Goal: Task Accomplishment & Management: Complete application form

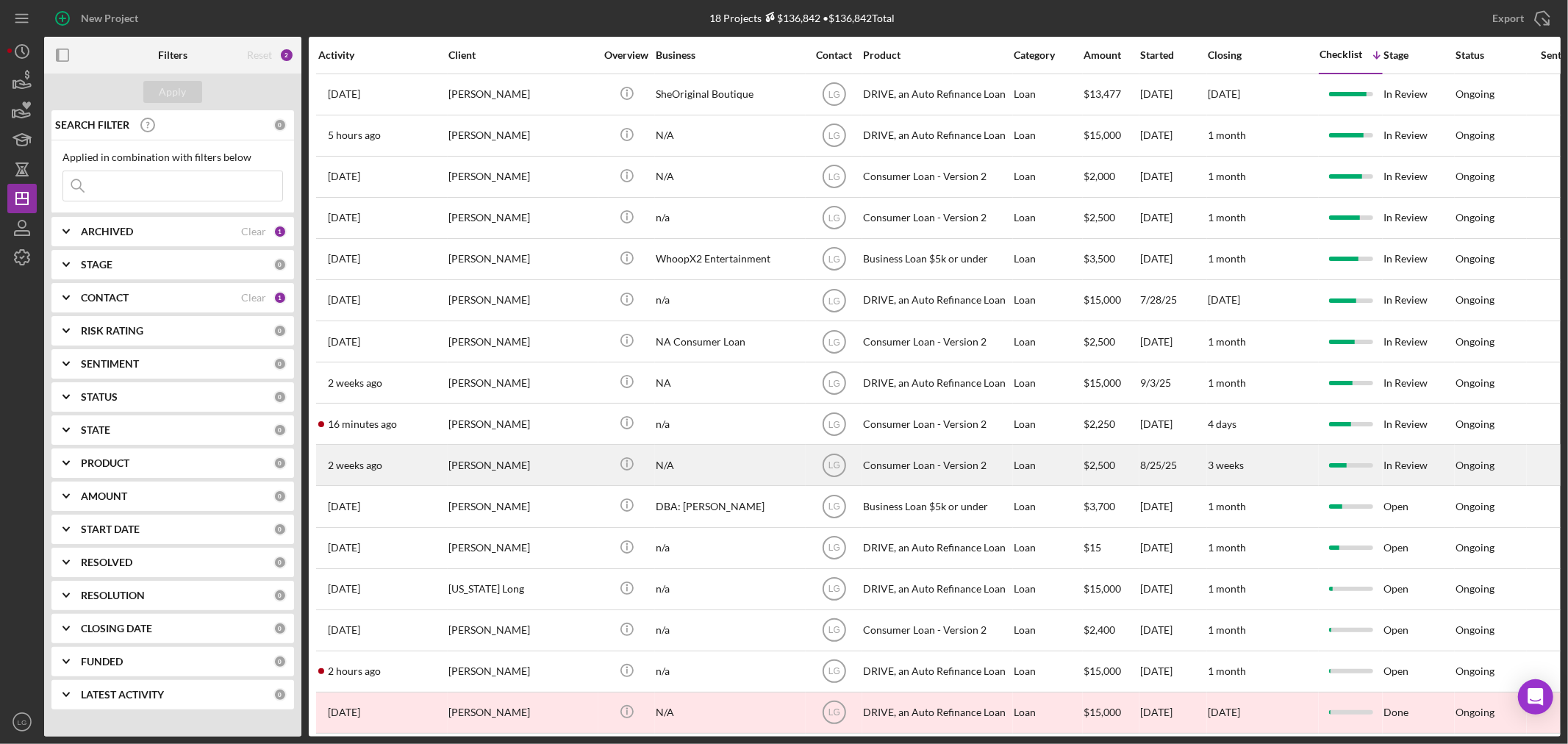
scroll to position [110, 0]
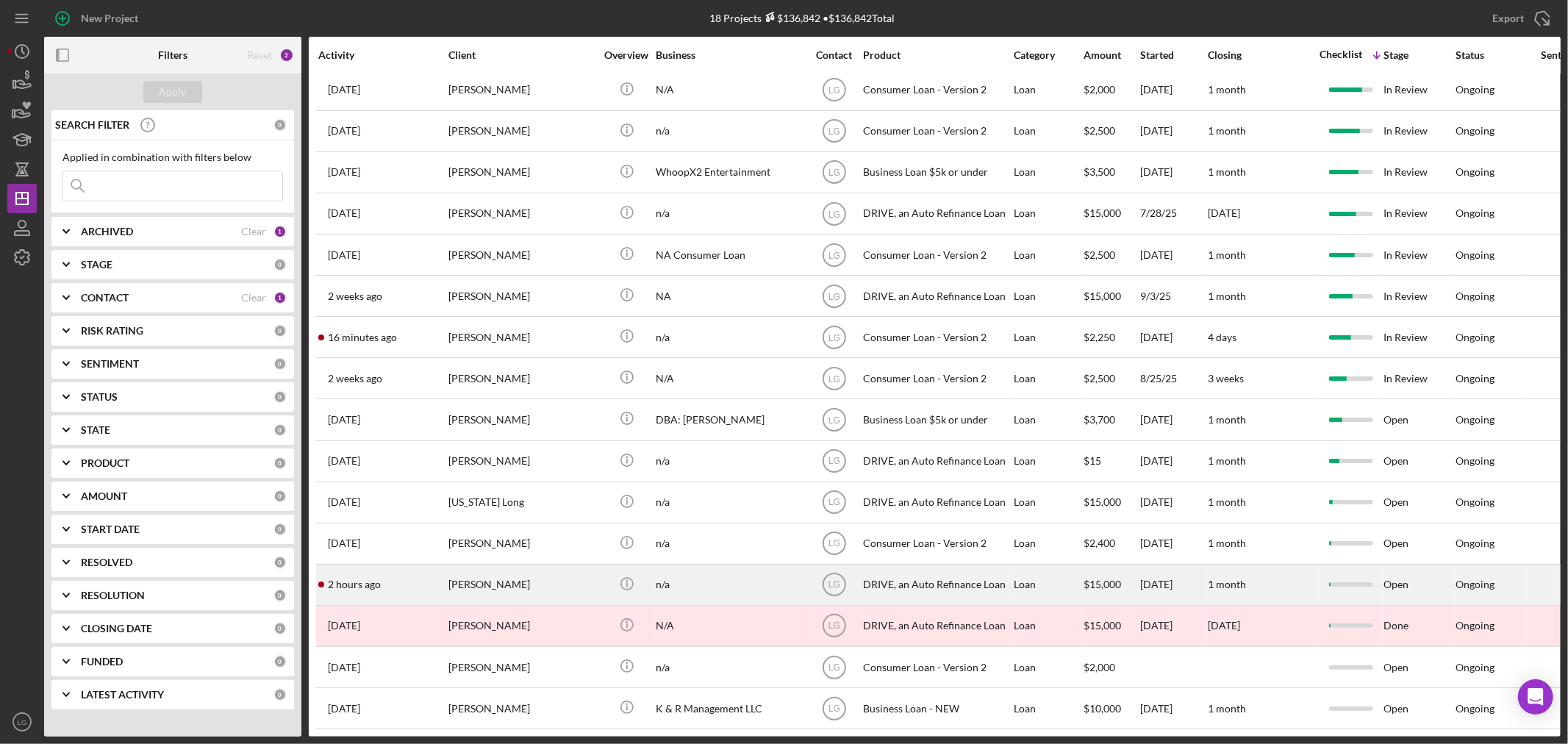
click at [506, 580] on div "[PERSON_NAME]" at bounding box center [521, 585] width 147 height 39
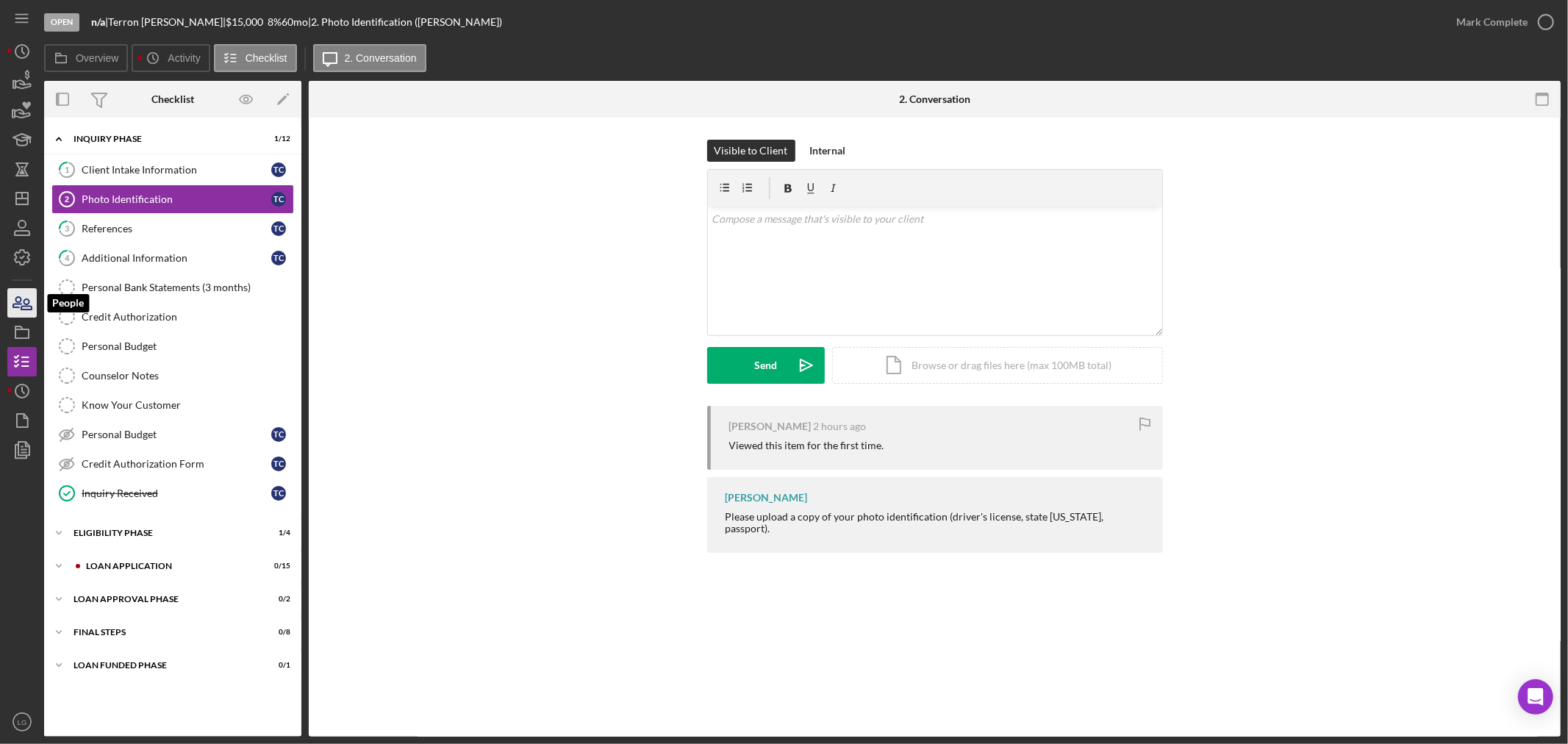
click at [25, 295] on icon "button" at bounding box center [22, 303] width 37 height 37
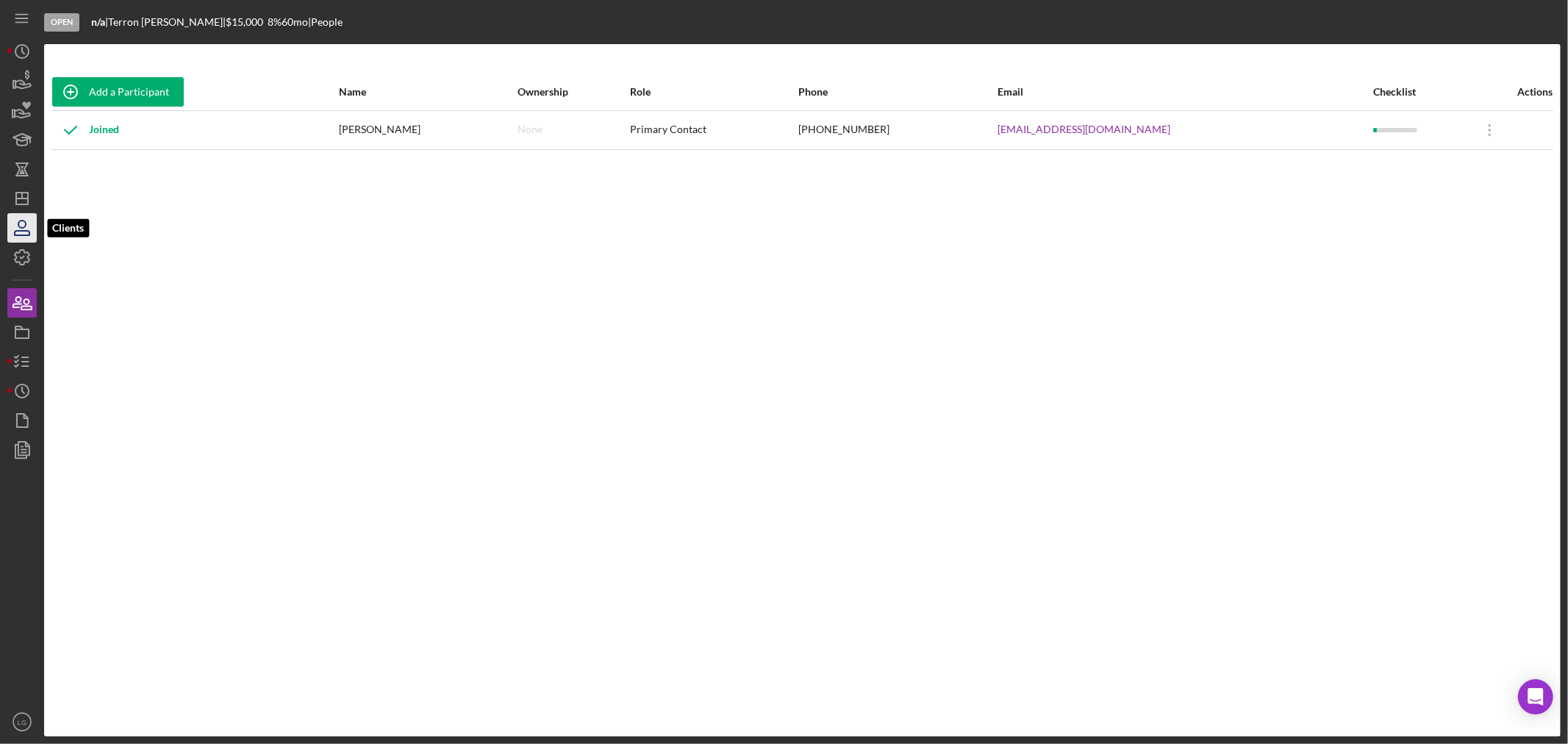
click at [16, 234] on icon "button" at bounding box center [22, 228] width 37 height 37
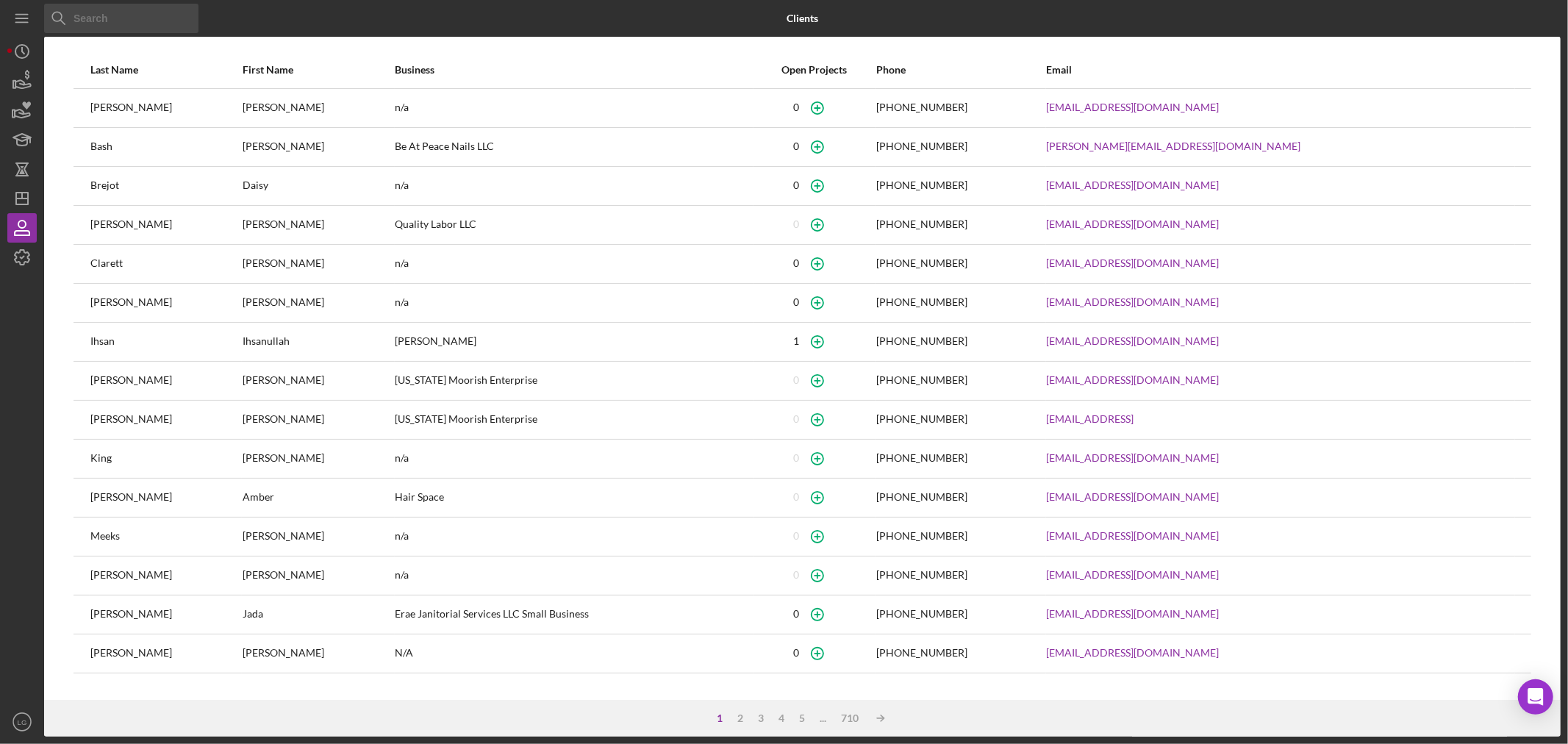
click at [115, 26] on input at bounding box center [121, 17] width 154 height 29
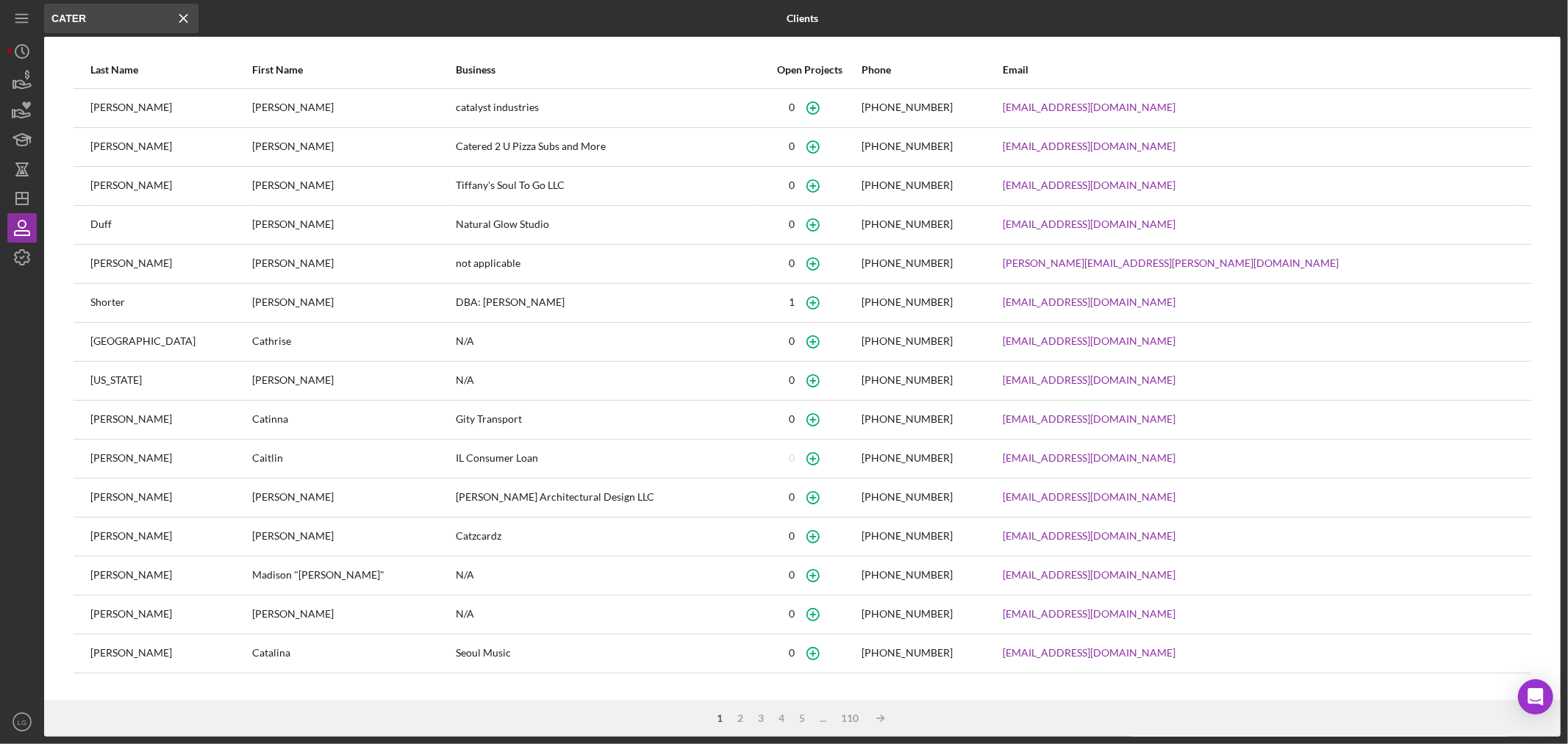
type input "CATER"
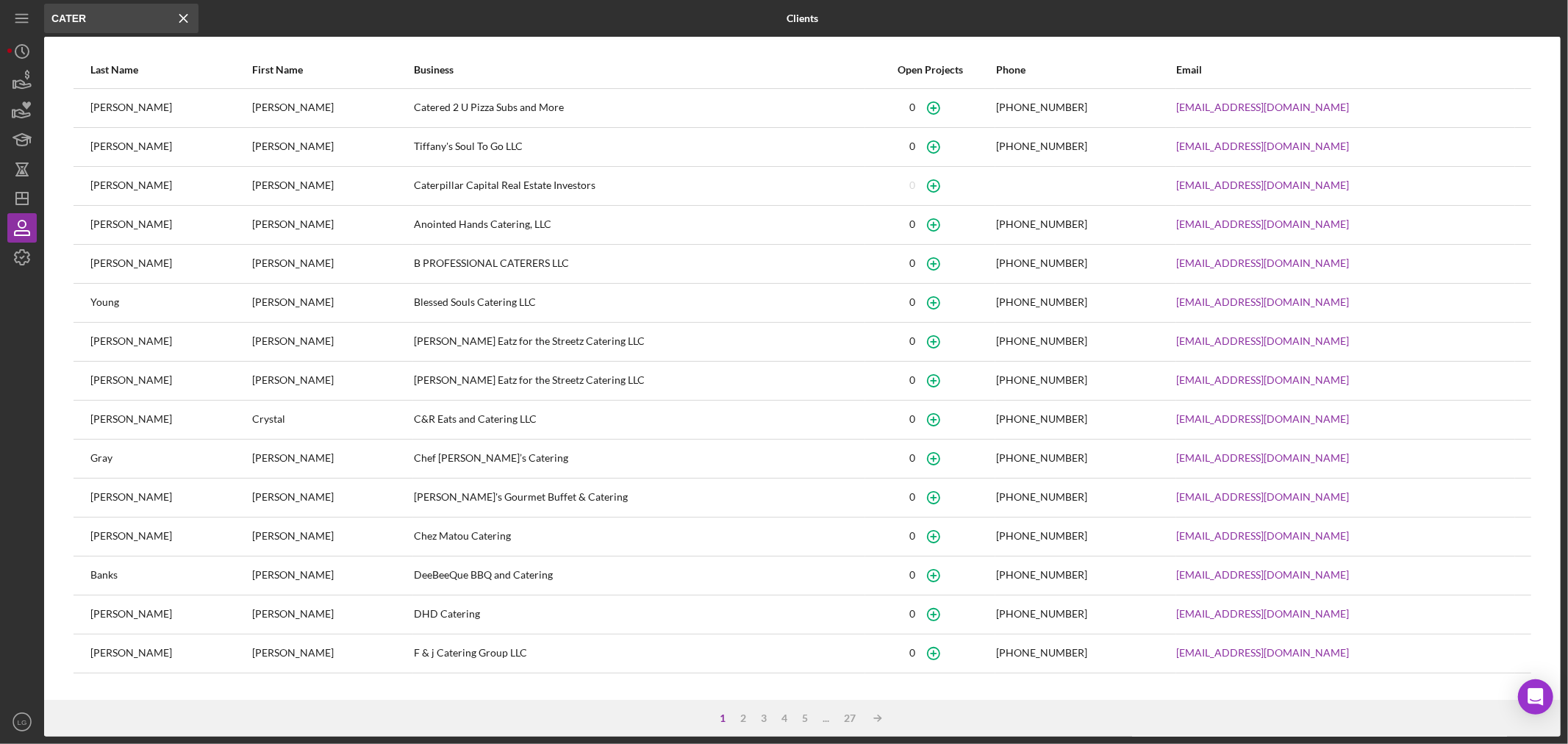
click at [177, 17] on icon "Icon/Menu Close" at bounding box center [183, 17] width 29 height 29
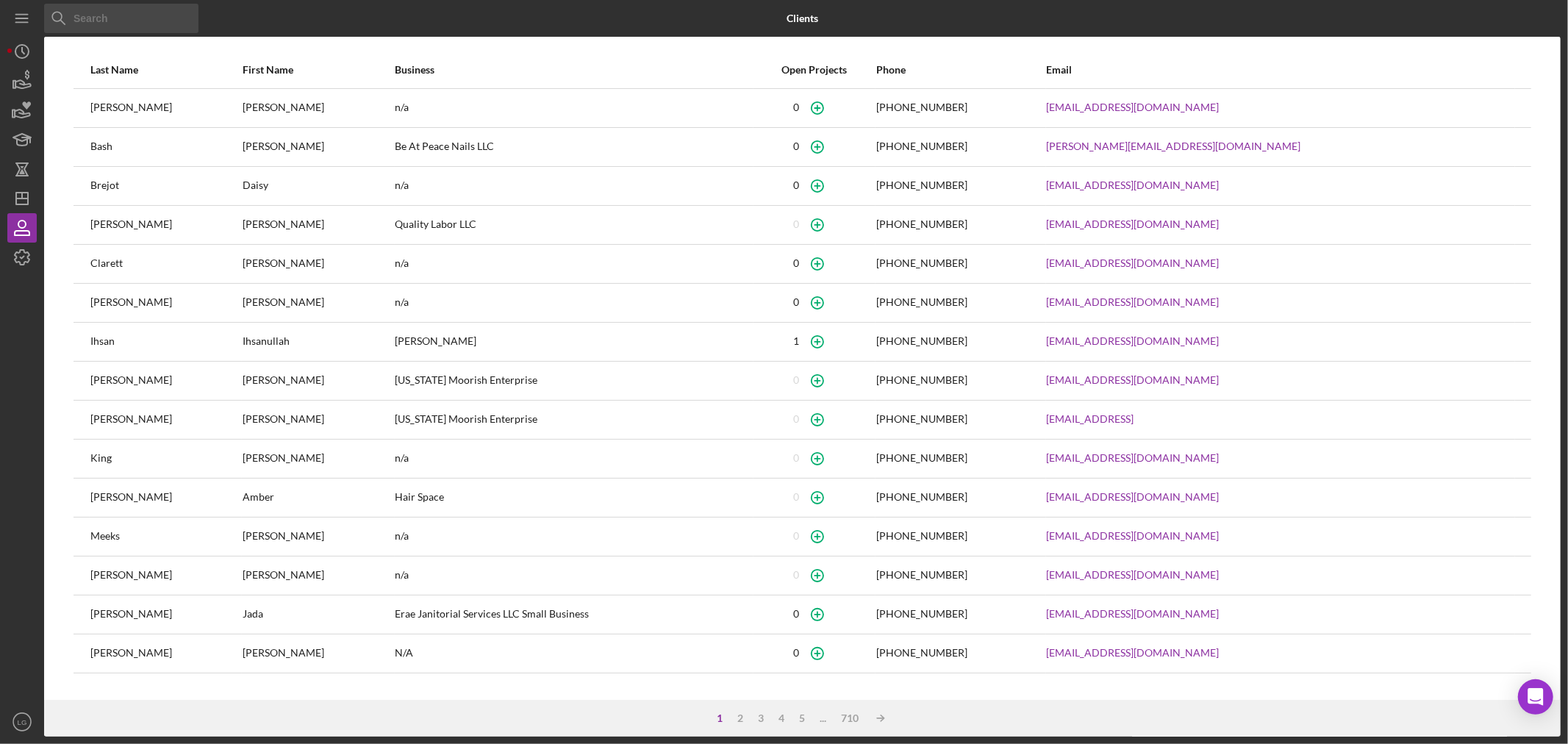
click at [118, 20] on input at bounding box center [121, 17] width 154 height 29
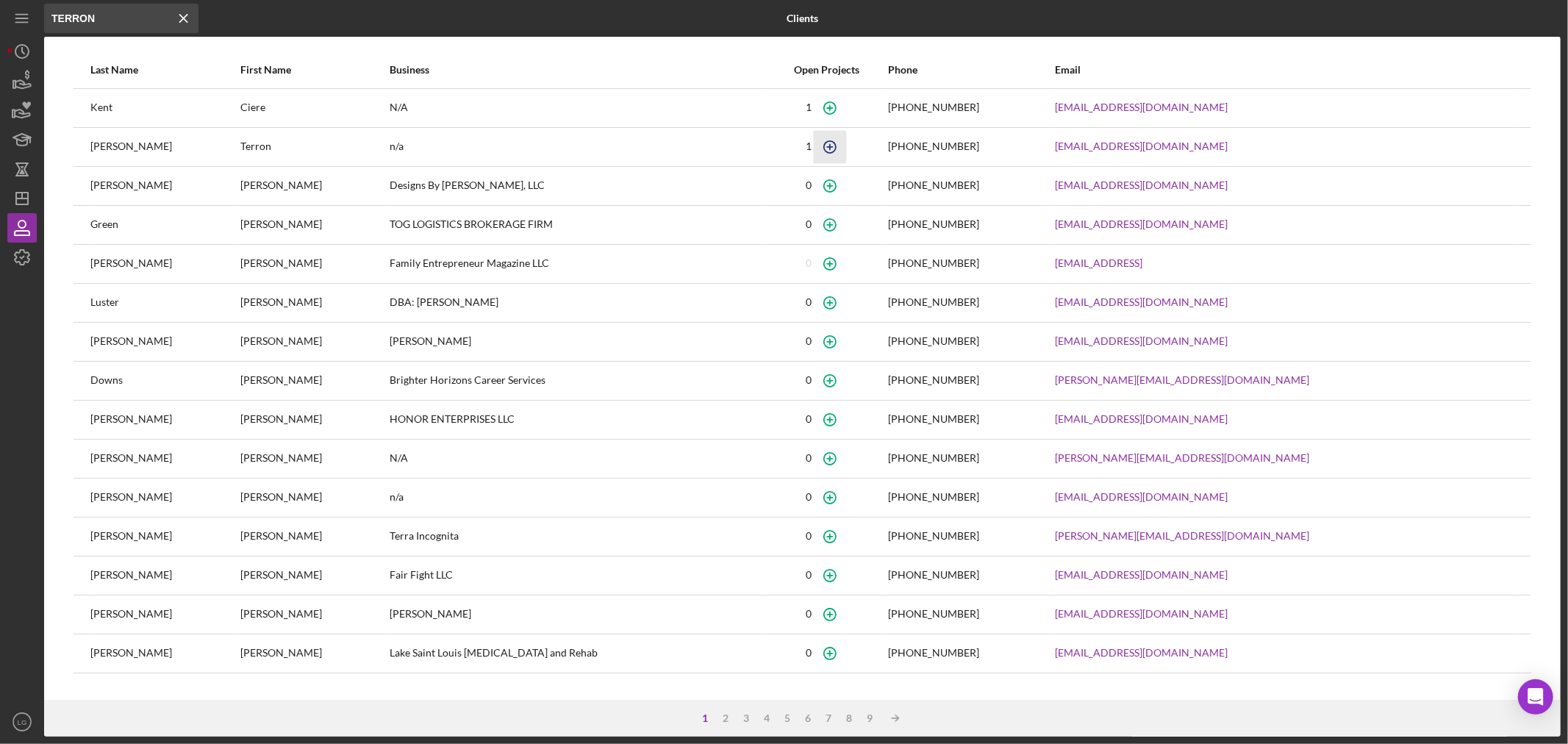
type input "TERRON"
click at [836, 144] on circle "button" at bounding box center [830, 146] width 12 height 12
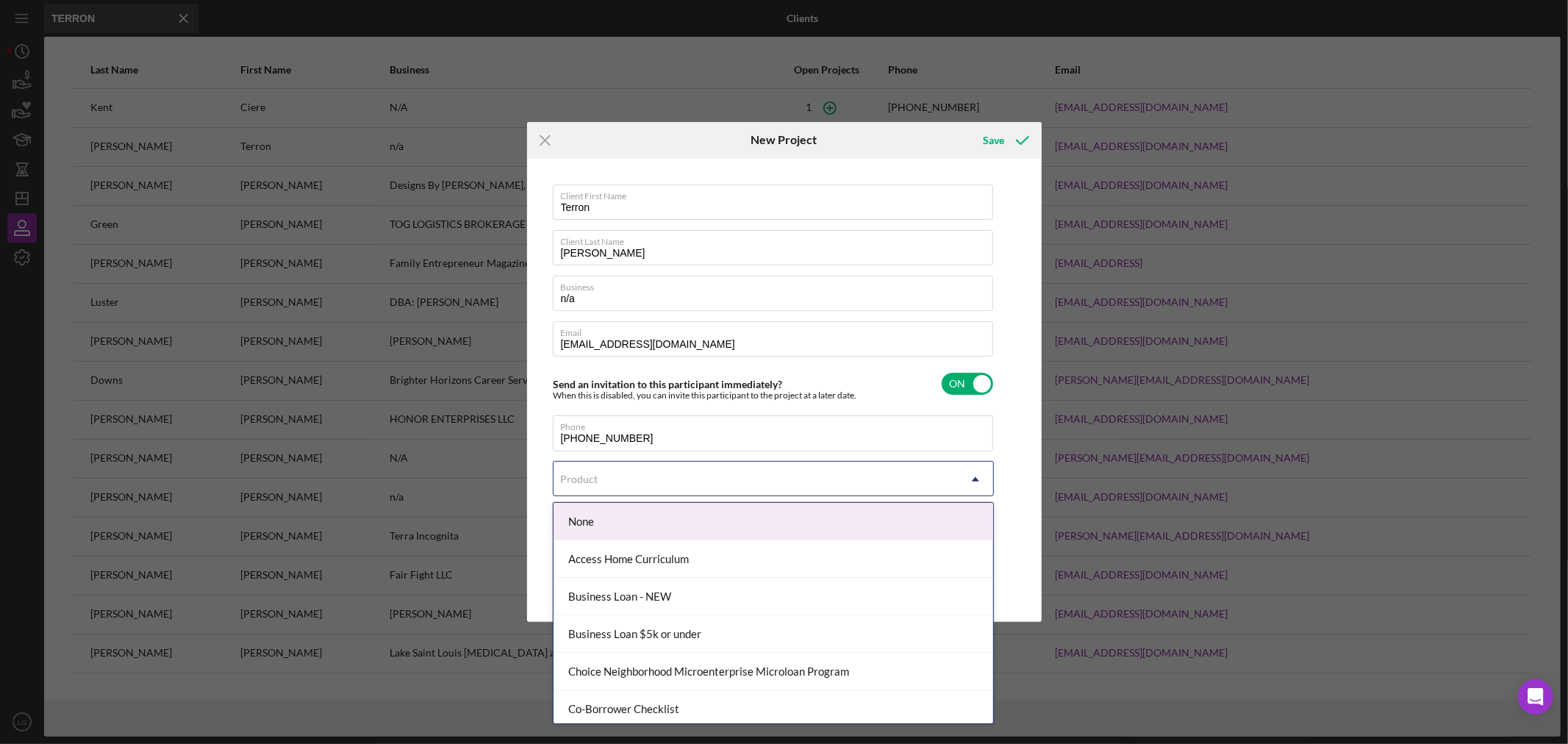
click at [600, 467] on div "Product" at bounding box center [755, 479] width 404 height 34
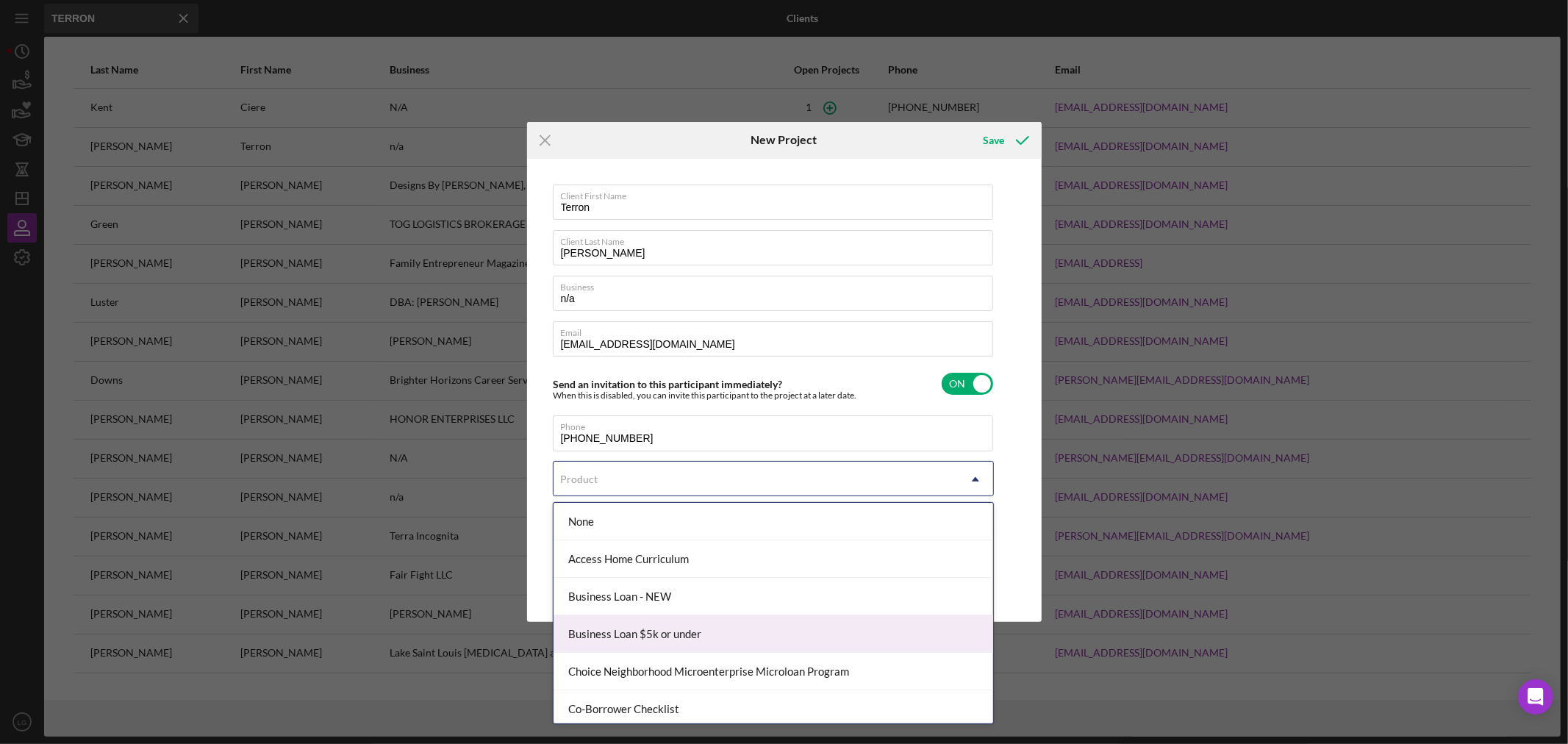
click at [634, 640] on div "Business Loan $5k or under" at bounding box center [774, 634] width 440 height 37
checkbox input "true"
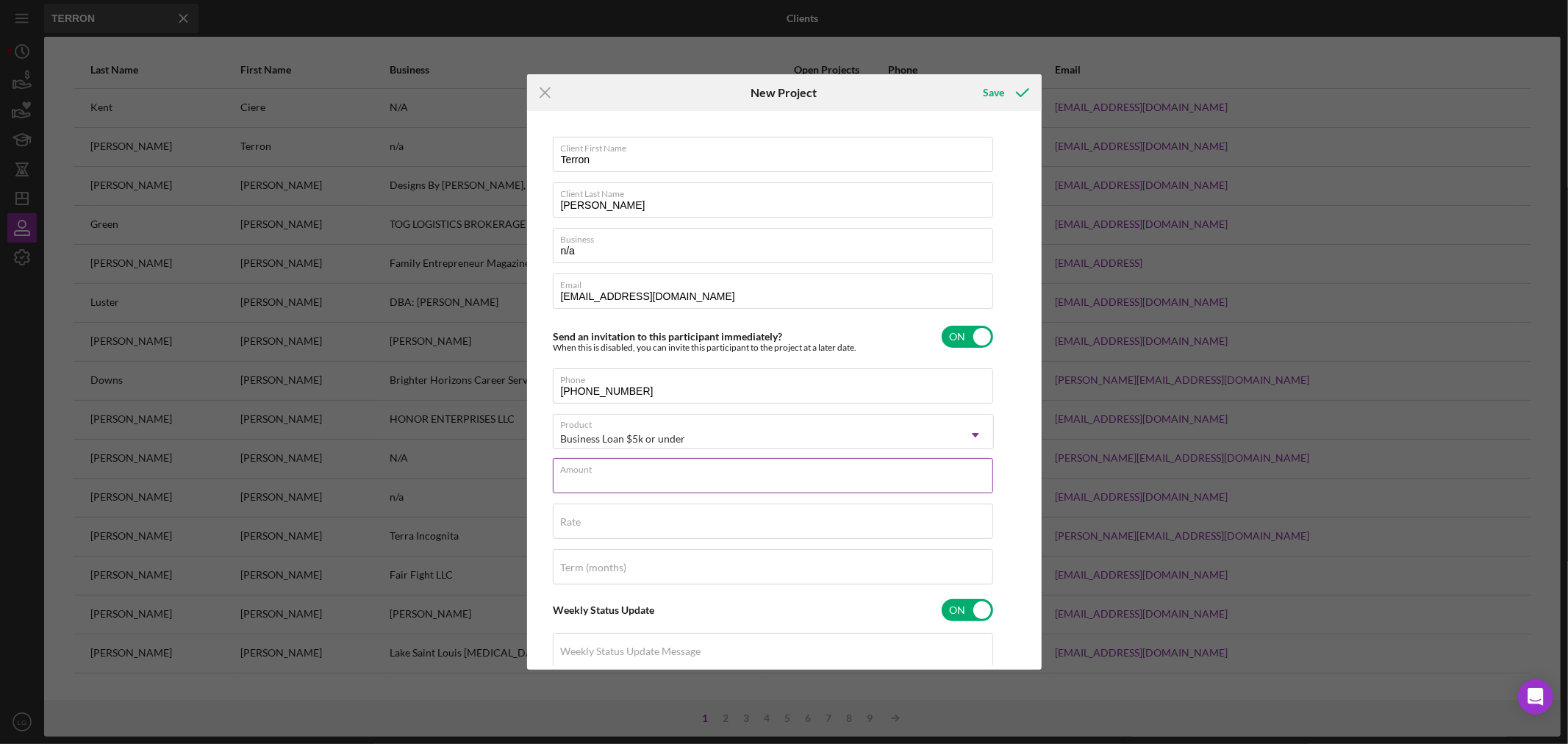
click at [613, 482] on input "Amount" at bounding box center [773, 476] width 441 height 36
type input "$3,500"
click at [561, 536] on input "Rate" at bounding box center [773, 521] width 441 height 36
type input "8.500%"
click at [616, 562] on label "Term (months)" at bounding box center [594, 568] width 66 height 12
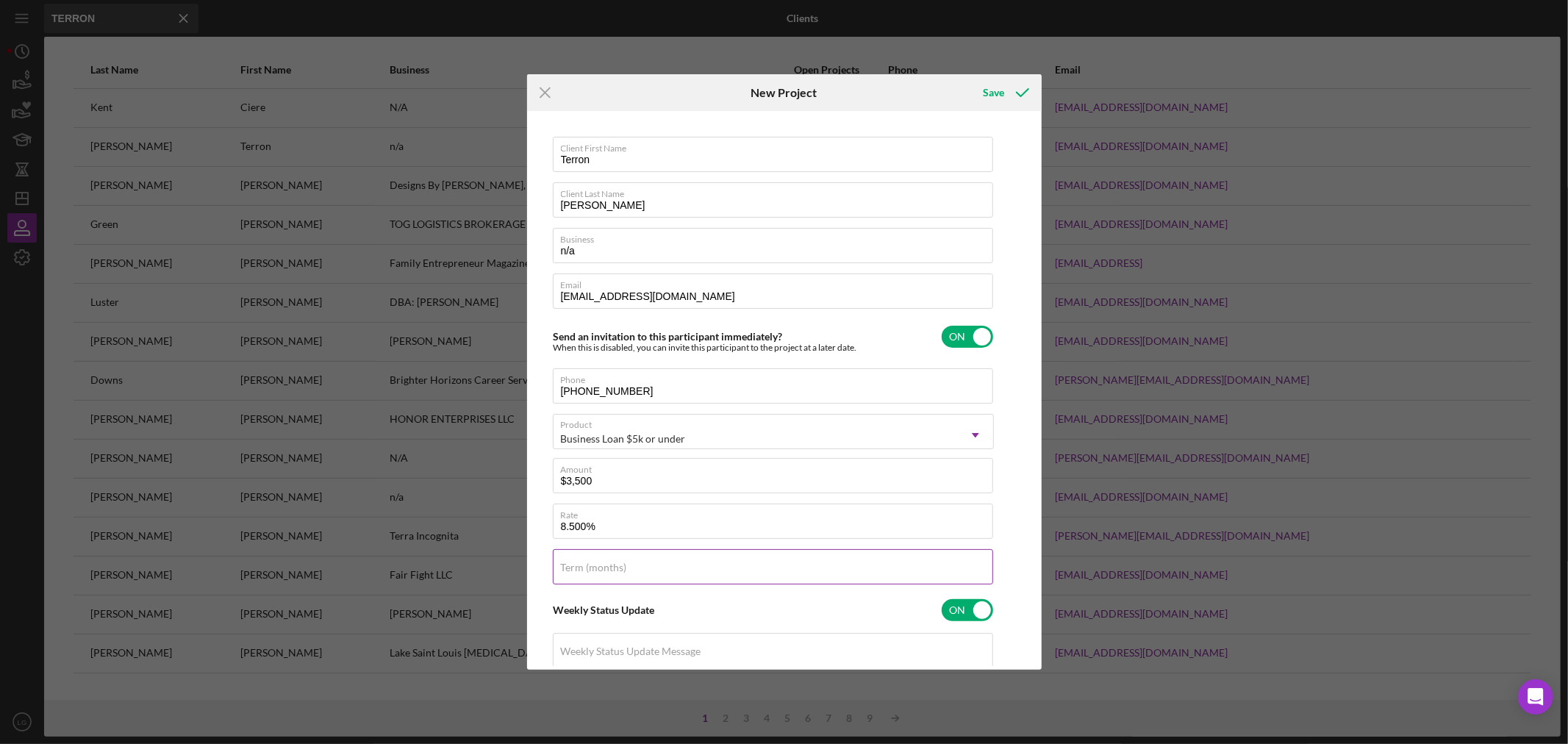
click at [616, 562] on input "Term (months)" at bounding box center [773, 567] width 441 height 36
type input "48"
click at [611, 482] on input "$3,500" at bounding box center [773, 476] width 441 height 36
type input "$3,900"
click at [1004, 94] on icon "submit" at bounding box center [1023, 92] width 37 height 37
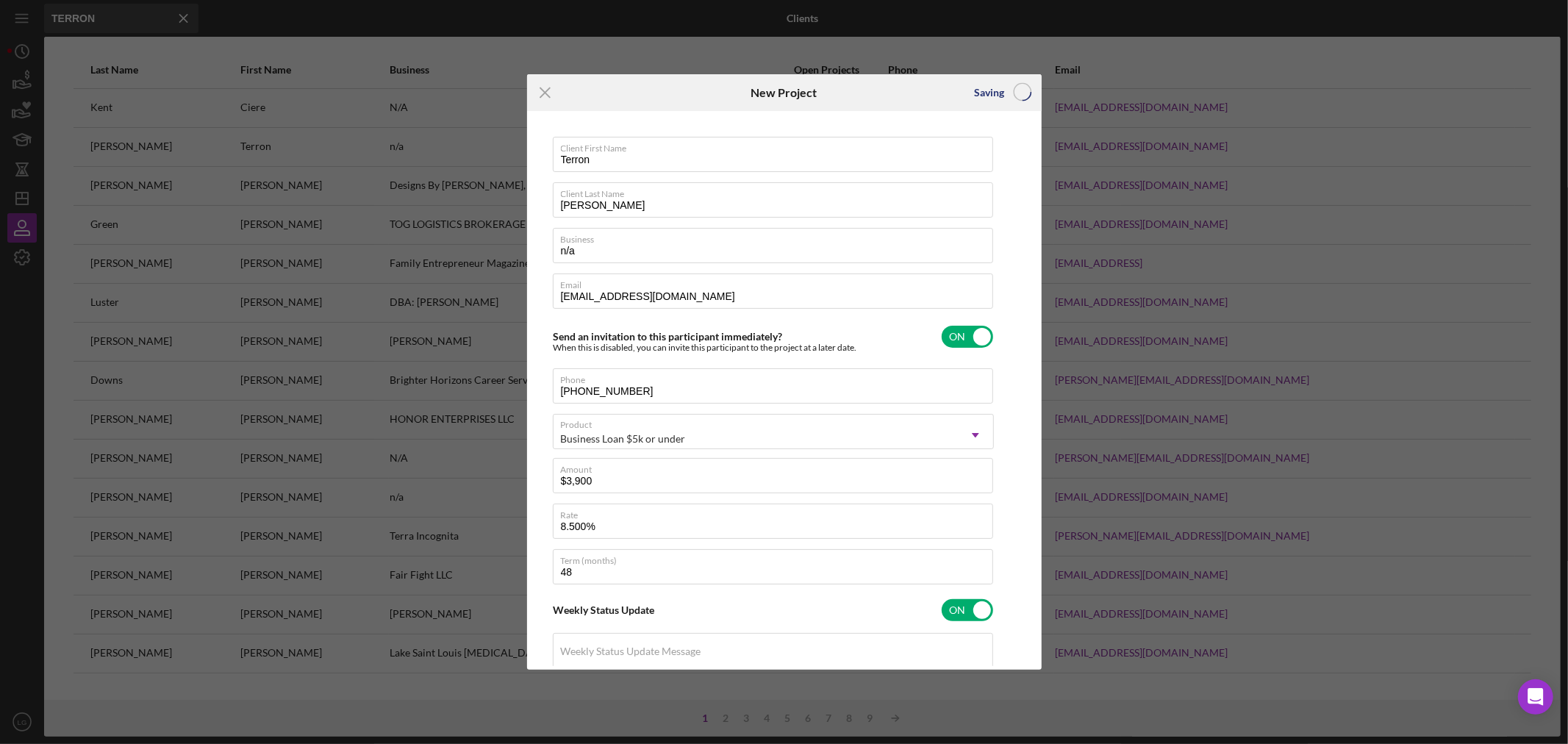
checkbox input "false"
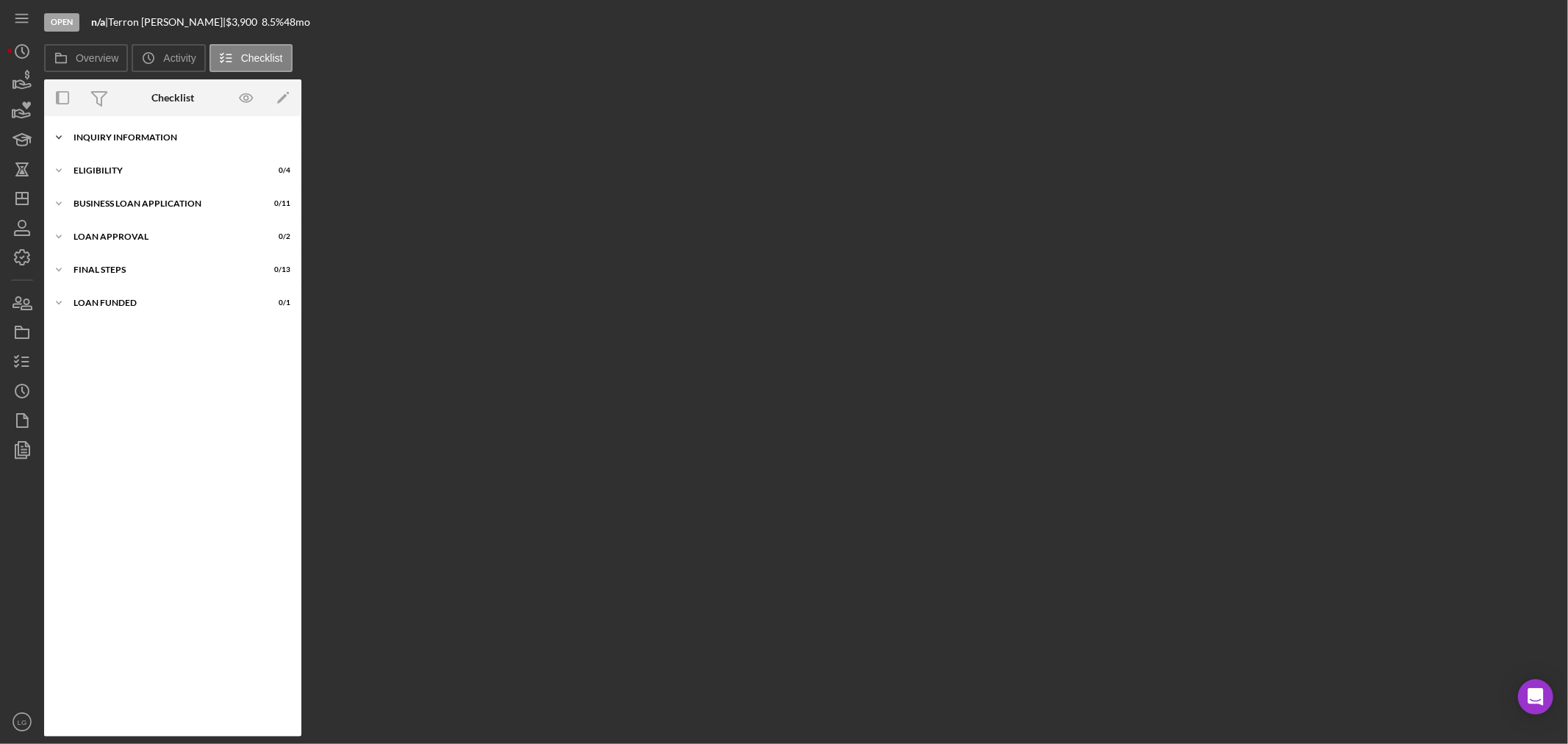
click at [242, 128] on div "Icon/Expander INQUIRY INFORMATION 0 / 11" at bounding box center [173, 137] width 257 height 29
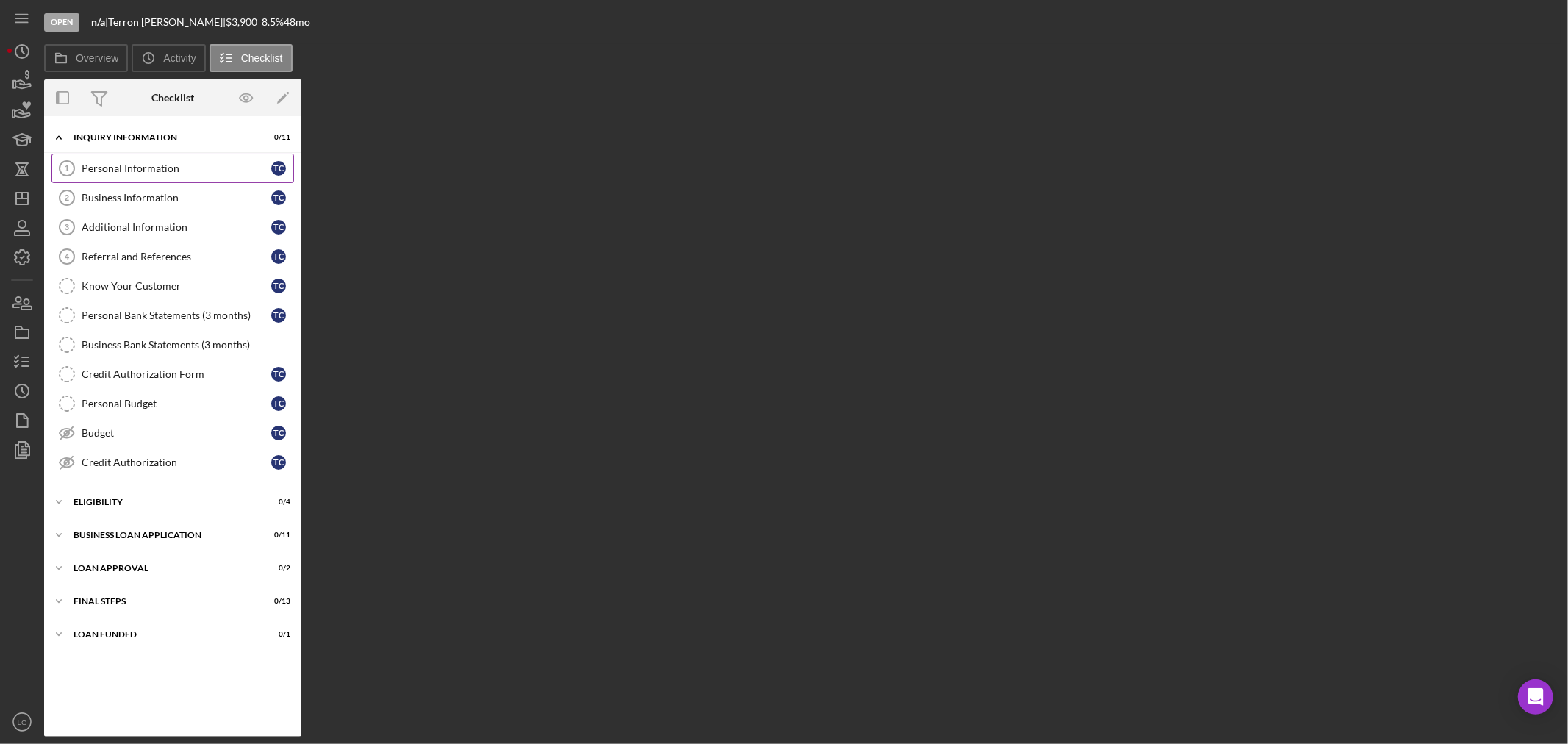
click at [232, 175] on link "Personal Information 1 Personal Information T C" at bounding box center [173, 168] width 242 height 29
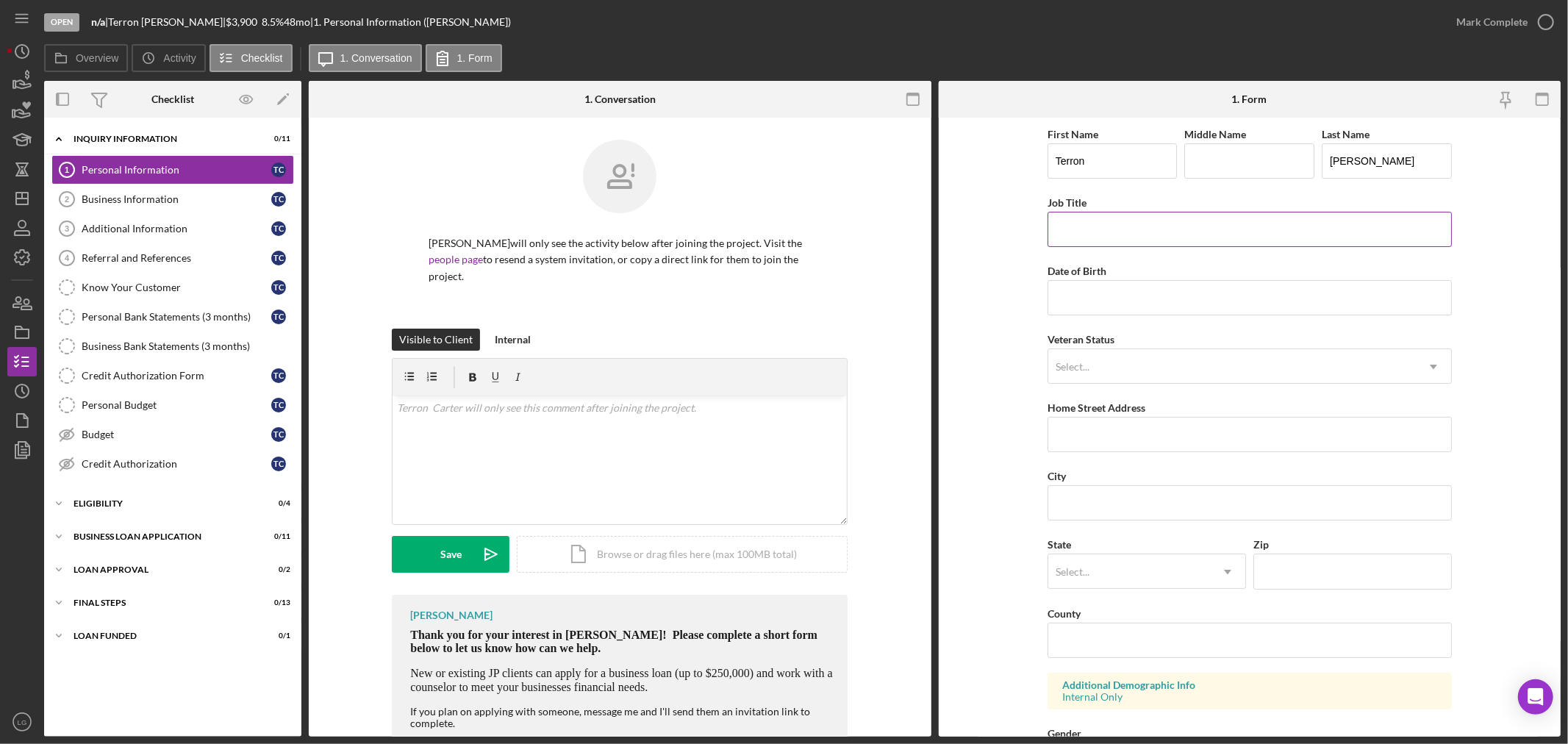
click at [1140, 235] on input "Job Title" at bounding box center [1249, 229] width 404 height 36
click at [1274, 248] on div "First Name Terron Middle Name Last Name Carter Job Title Date of Birth Veteran …" at bounding box center [1249, 593] width 404 height 936
click at [1247, 234] on input "Job Title" at bounding box center [1249, 229] width 404 height 36
drag, startPoint x: 70, startPoint y: 242, endPoint x: 1087, endPoint y: 575, distance: 1070.1
click at [1087, 575] on div "Select..." at bounding box center [1072, 572] width 34 height 12
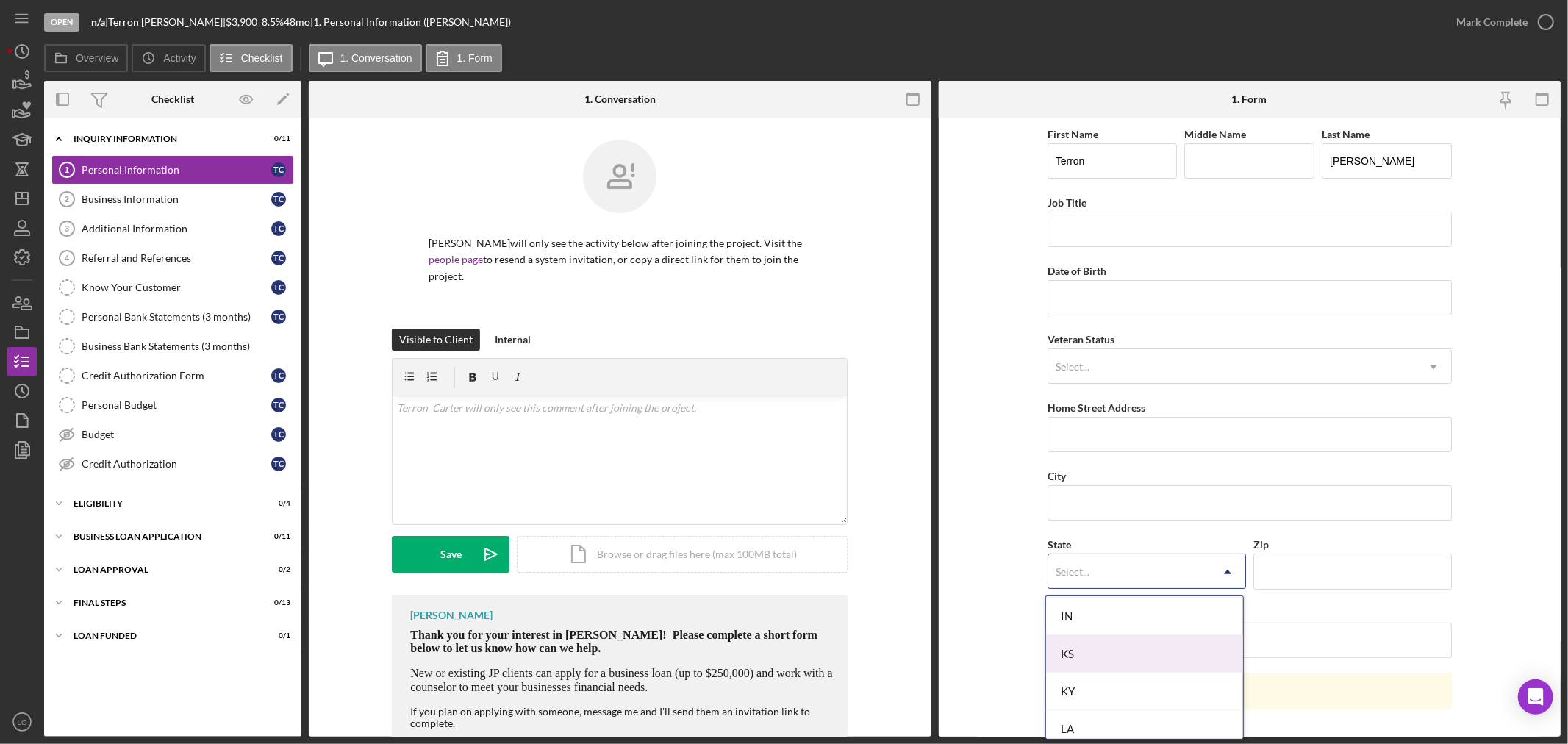
scroll to position [1226, 0]
click at [1096, 686] on div "MO" at bounding box center [1145, 702] width 197 height 37
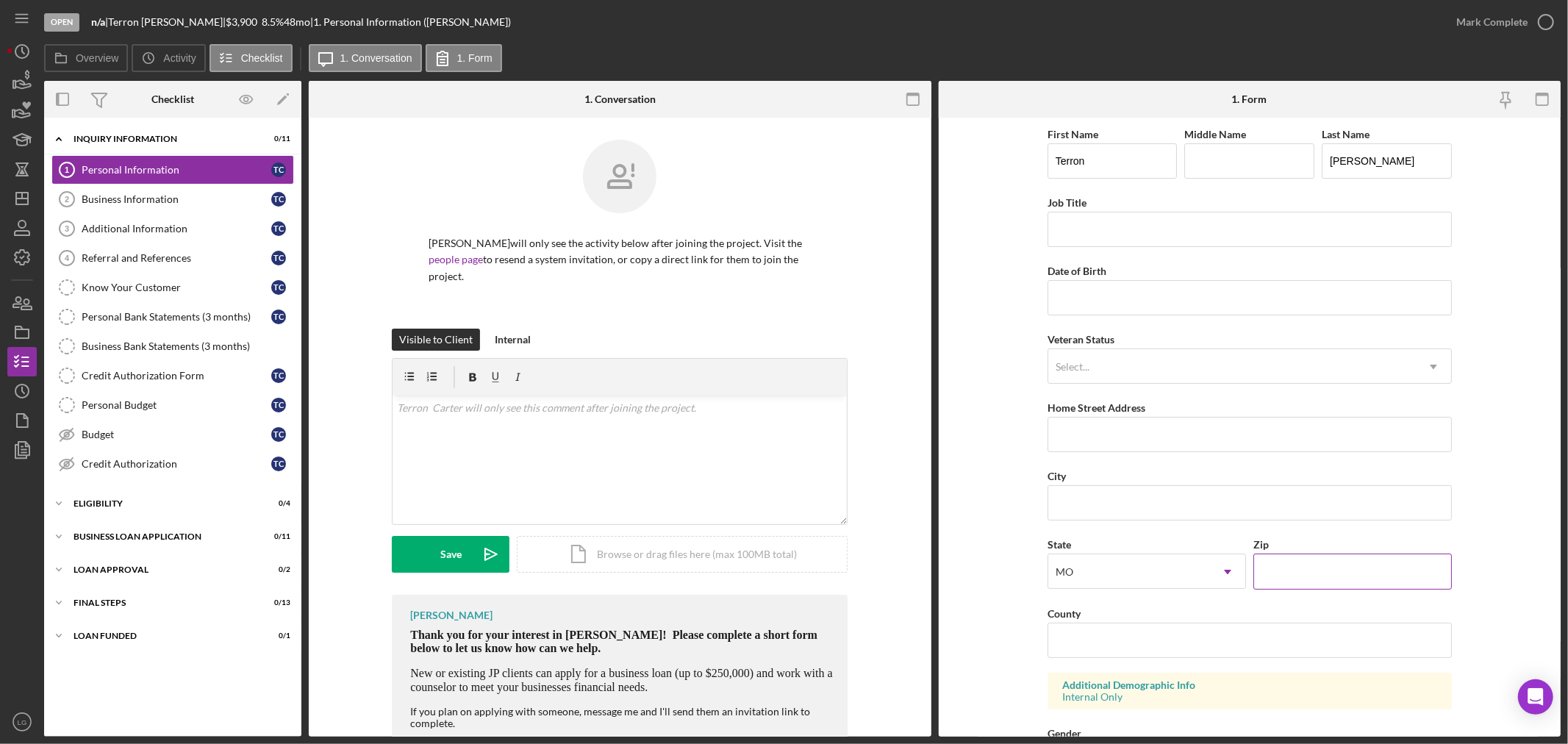
click at [1263, 554] on div "Zip" at bounding box center [1352, 545] width 198 height 18
click at [1267, 577] on input "Zip" at bounding box center [1352, 571] width 198 height 36
type input "63118"
click at [1071, 634] on input "County" at bounding box center [1249, 640] width 404 height 36
type input "s"
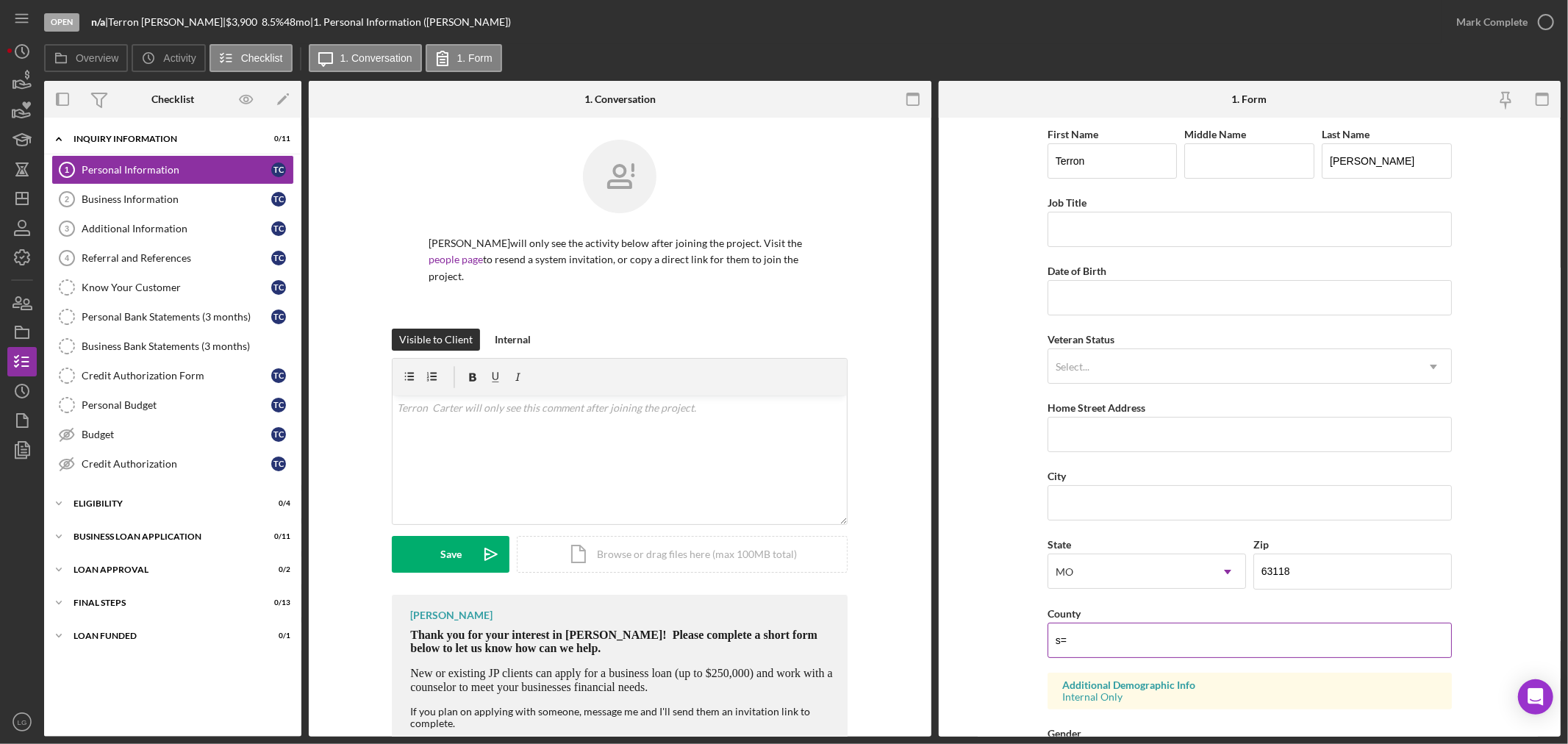
type input "s"
type input "Saint Louisc City"
click at [1136, 246] on input "Job Title" at bounding box center [1249, 229] width 404 height 36
click at [1114, 242] on input "Job Title" at bounding box center [1249, 229] width 404 height 36
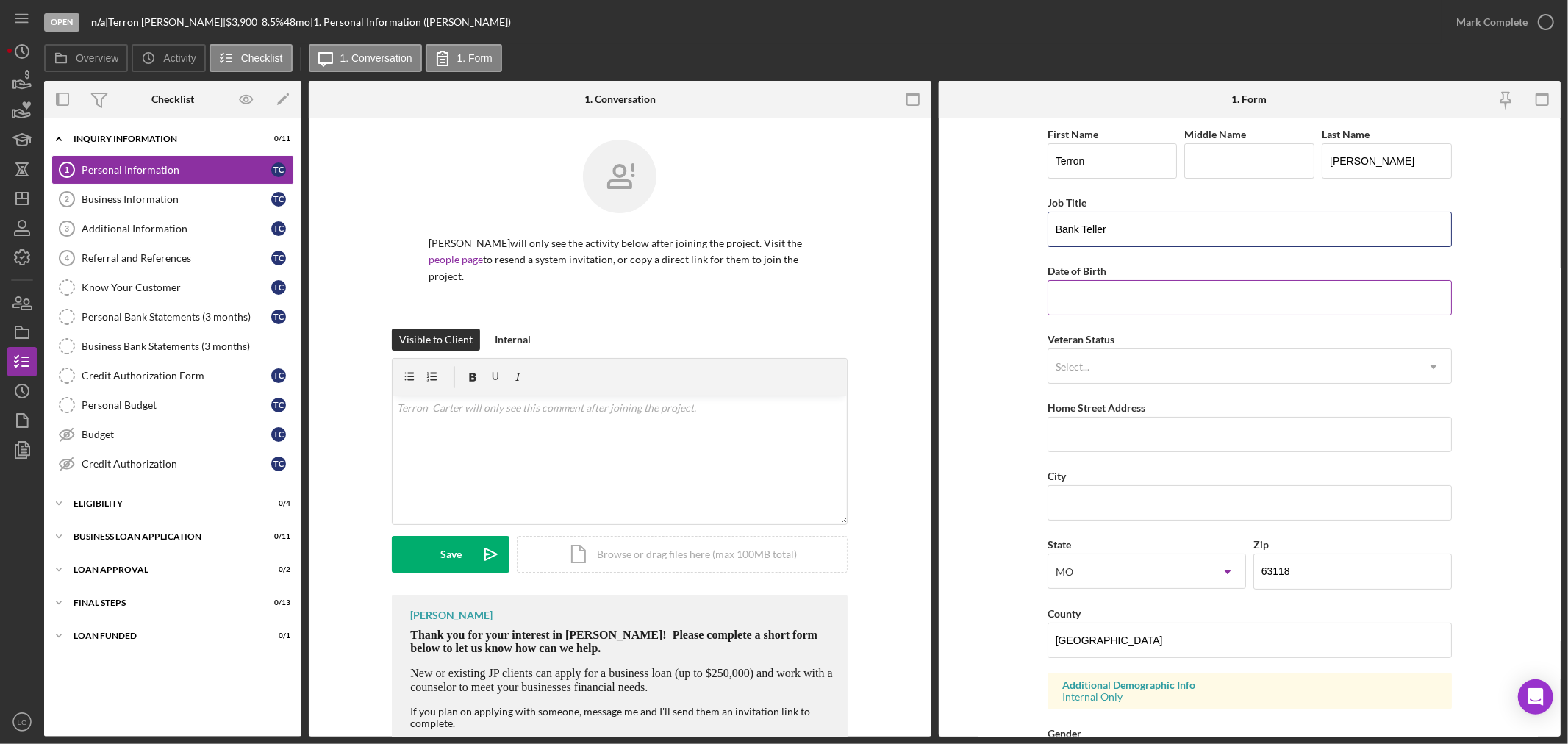
type input "Bank Teller"
click at [1082, 285] on input "Date of Birth" at bounding box center [1249, 298] width 404 height 36
click at [1096, 303] on input "Date of Birth" at bounding box center [1249, 298] width 404 height 36
click at [1132, 303] on input "Date of Birth" at bounding box center [1249, 298] width 404 height 36
type input "02/02/1973"
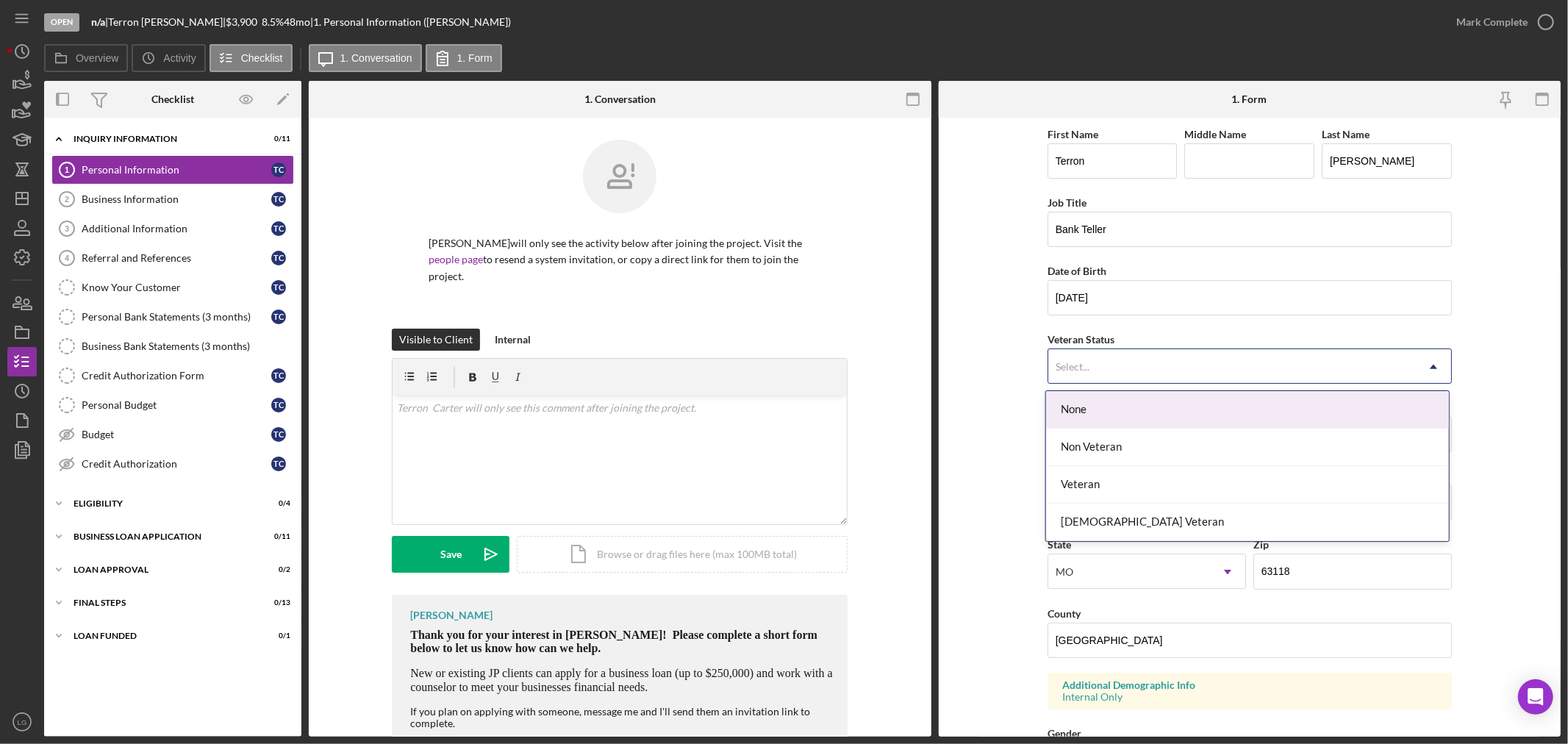
click at [1123, 358] on div "Select..." at bounding box center [1232, 367] width 368 height 34
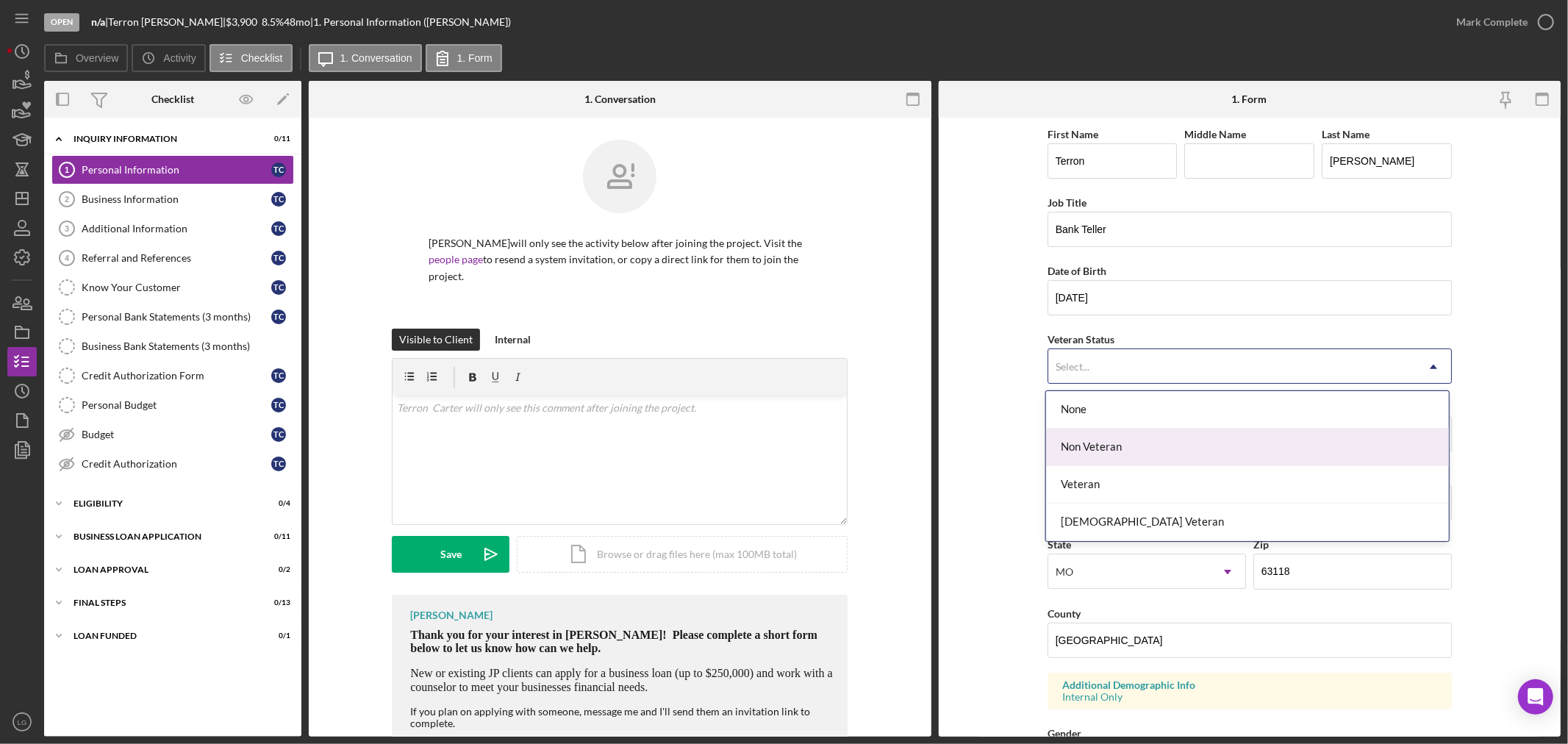
click at [1082, 454] on div "Non Veteran" at bounding box center [1248, 447] width 403 height 37
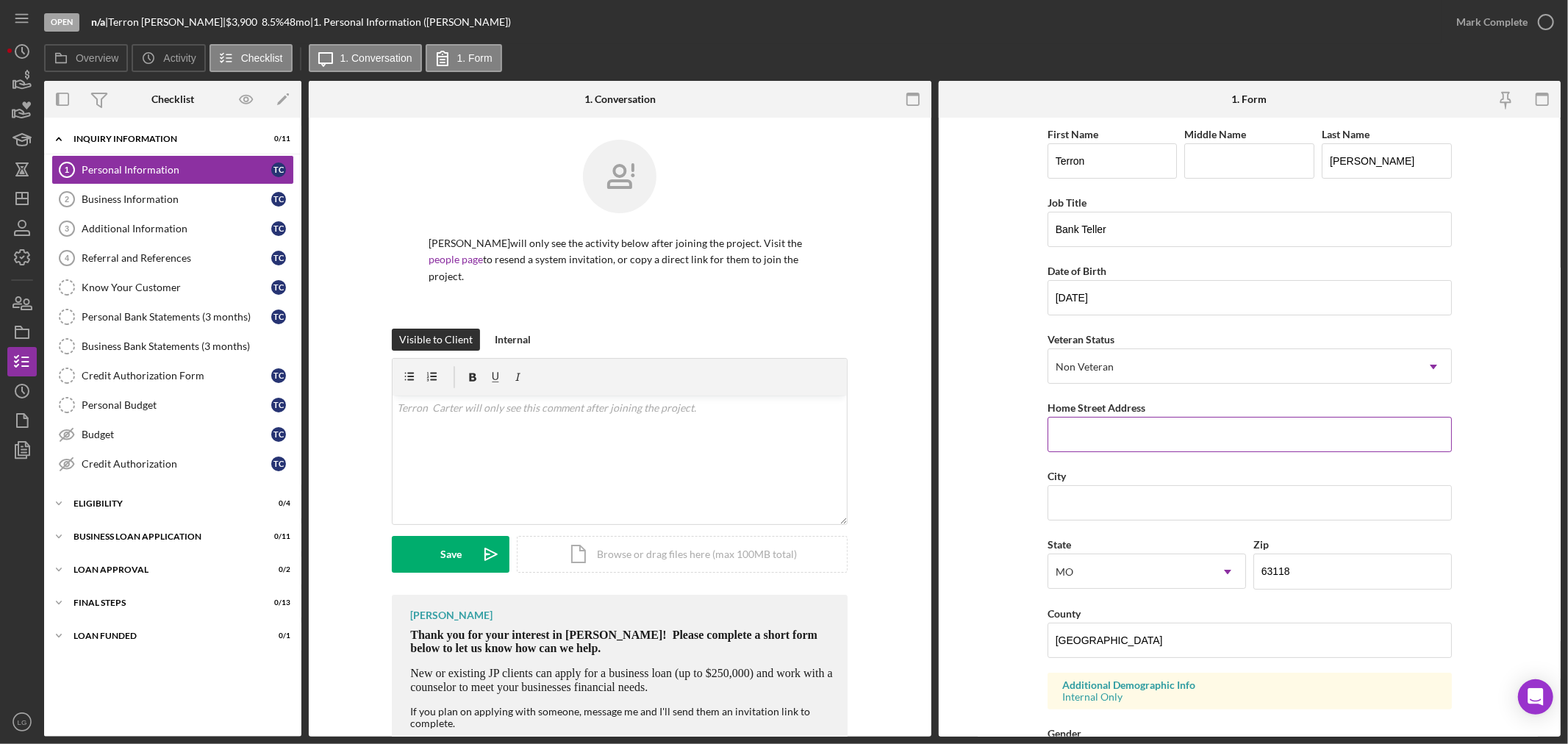
click at [1072, 439] on input "Home Street Address" at bounding box center [1249, 434] width 404 height 36
click at [1103, 436] on input "Home Street Address" at bounding box center [1249, 434] width 404 height 36
click at [1114, 439] on input "Home Street Address" at bounding box center [1249, 434] width 404 height 36
paste input "[STREET_ADDRESS][US_STATE]"
type input "[STREET_ADDRESS][US_STATE]"
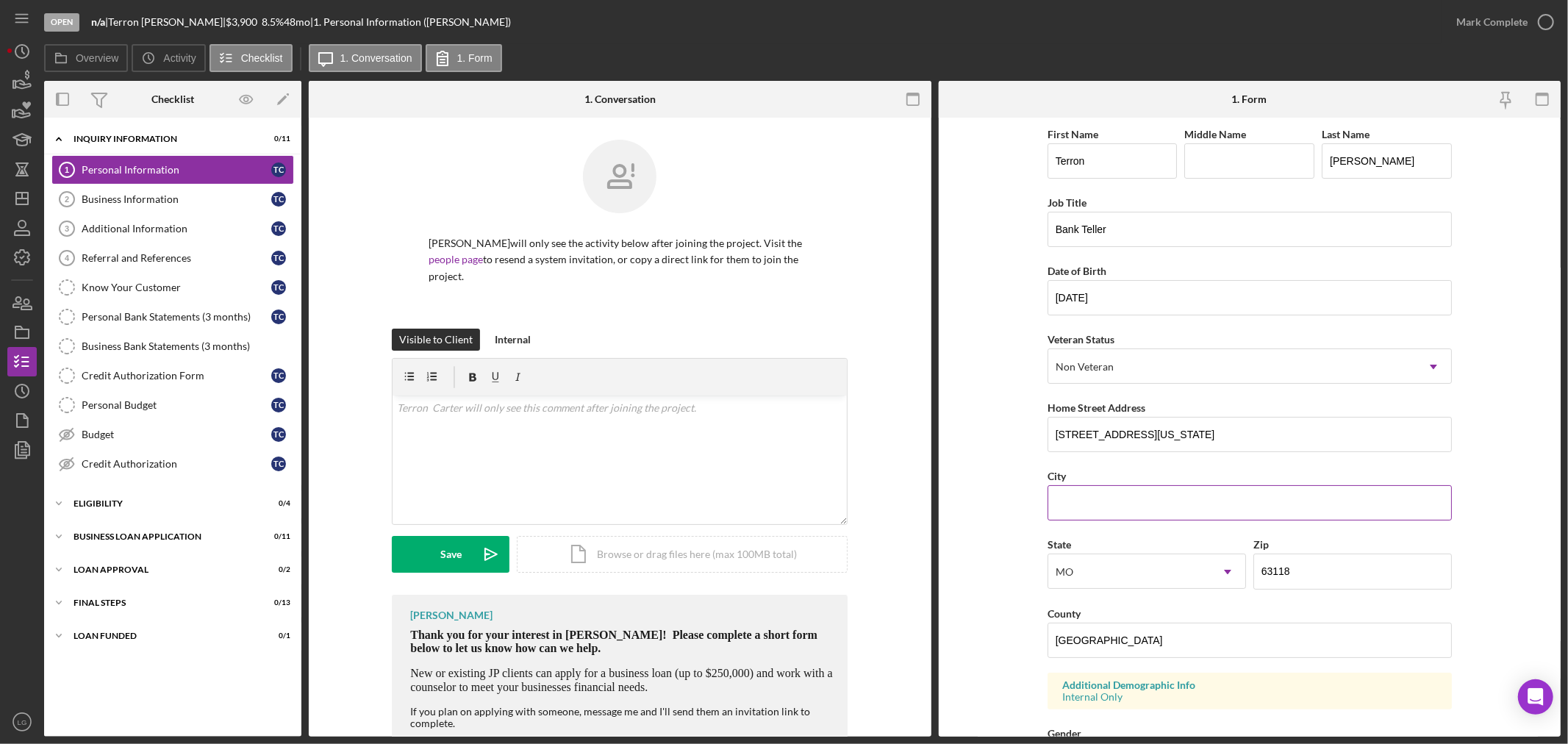
click at [1101, 490] on input "City" at bounding box center [1249, 503] width 404 height 36
type input "Saint Louis"
click at [1107, 644] on input "Saint Louisc City" at bounding box center [1249, 640] width 404 height 36
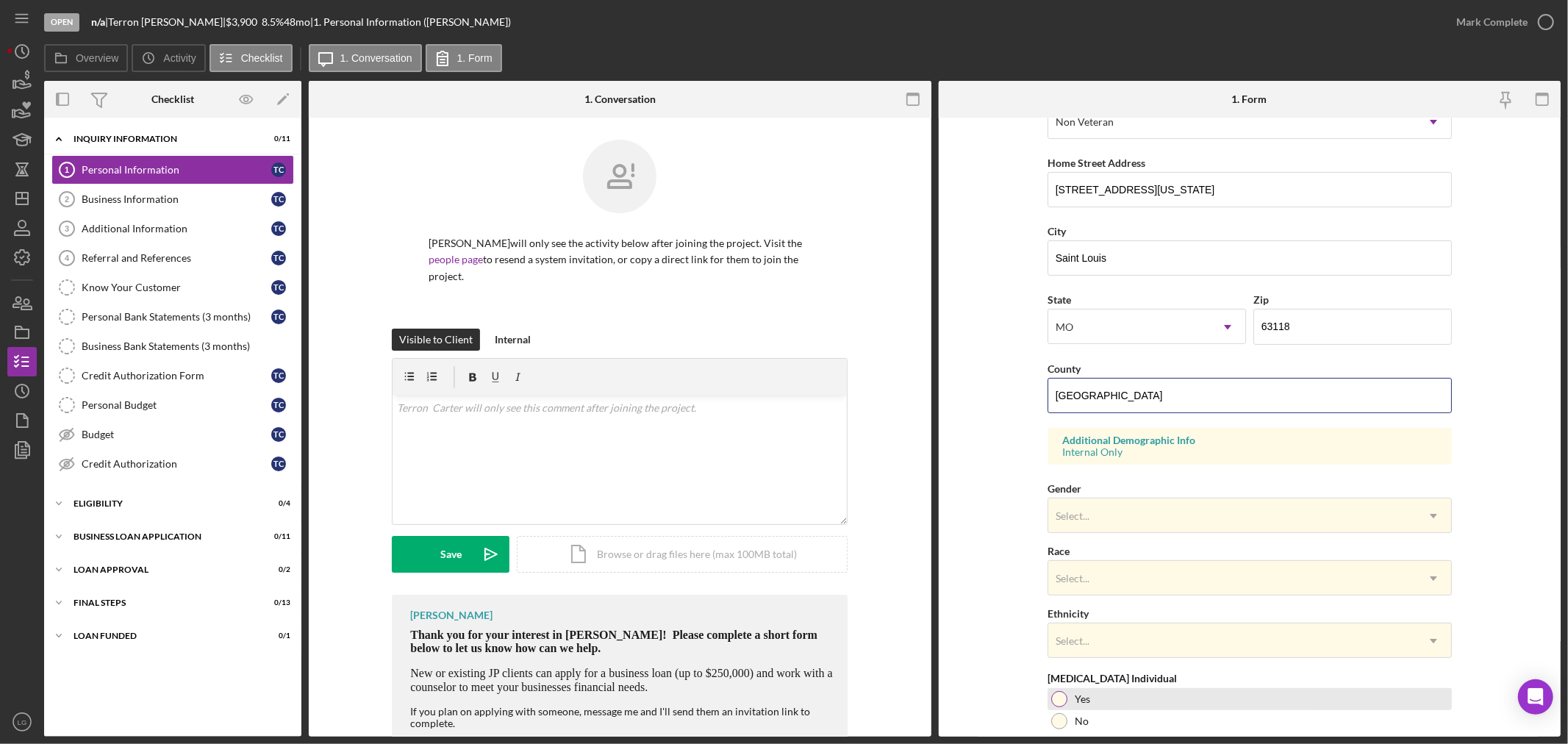
scroll to position [326, 0]
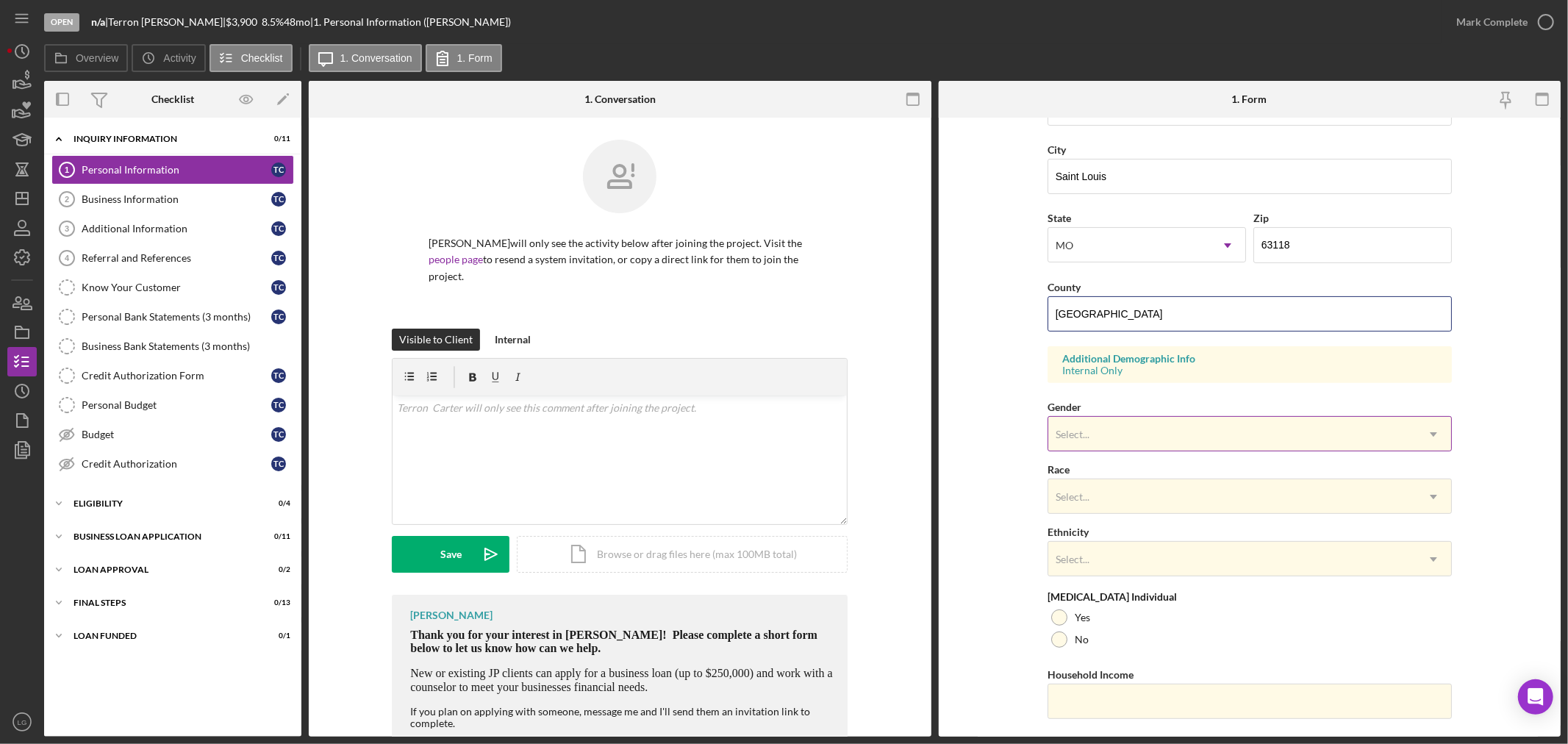
type input "Saint Louis City"
click at [1104, 435] on div "Select..." at bounding box center [1232, 434] width 368 height 34
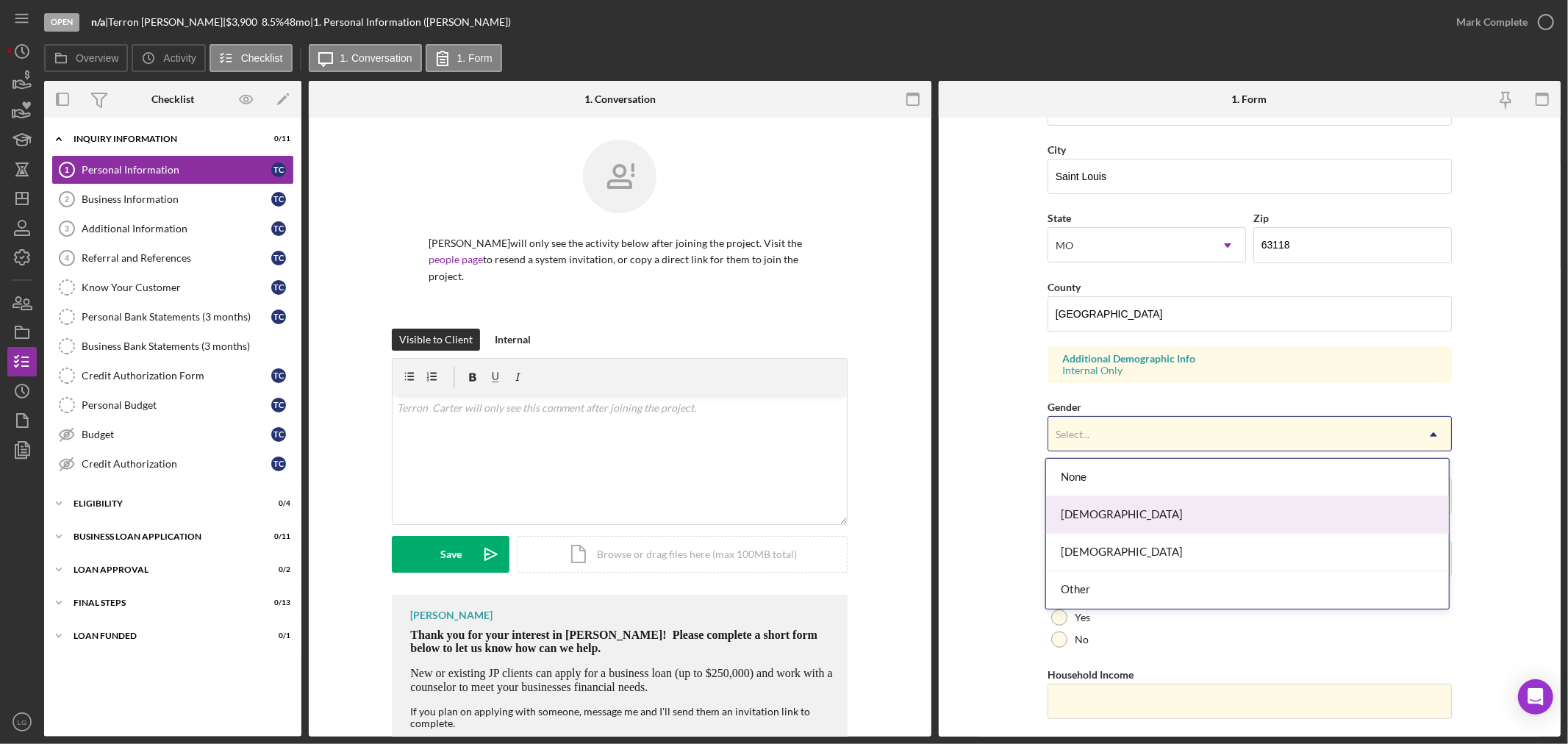
click at [1103, 525] on div "Female" at bounding box center [1248, 515] width 403 height 37
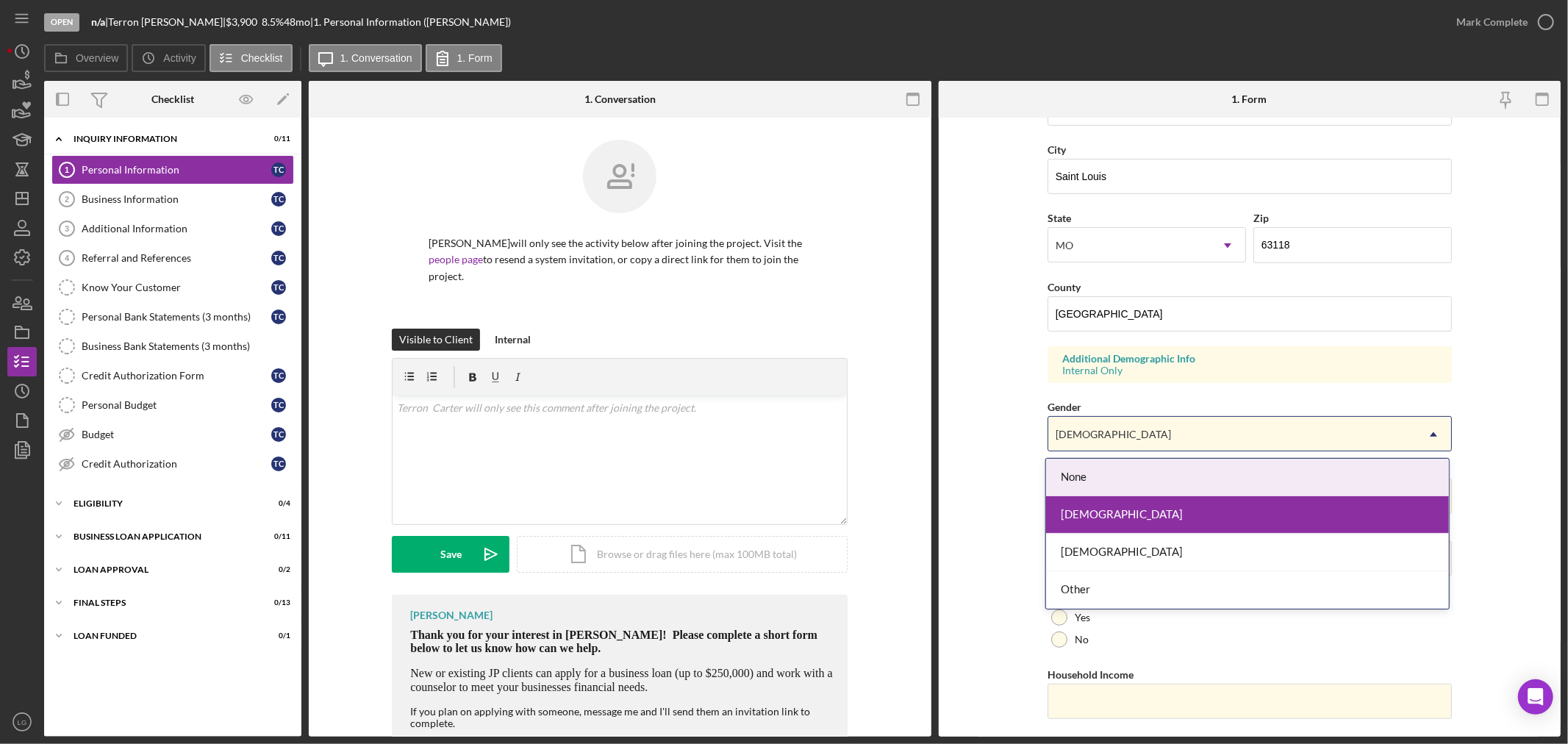
click at [1067, 429] on div "Female" at bounding box center [1113, 434] width 115 height 12
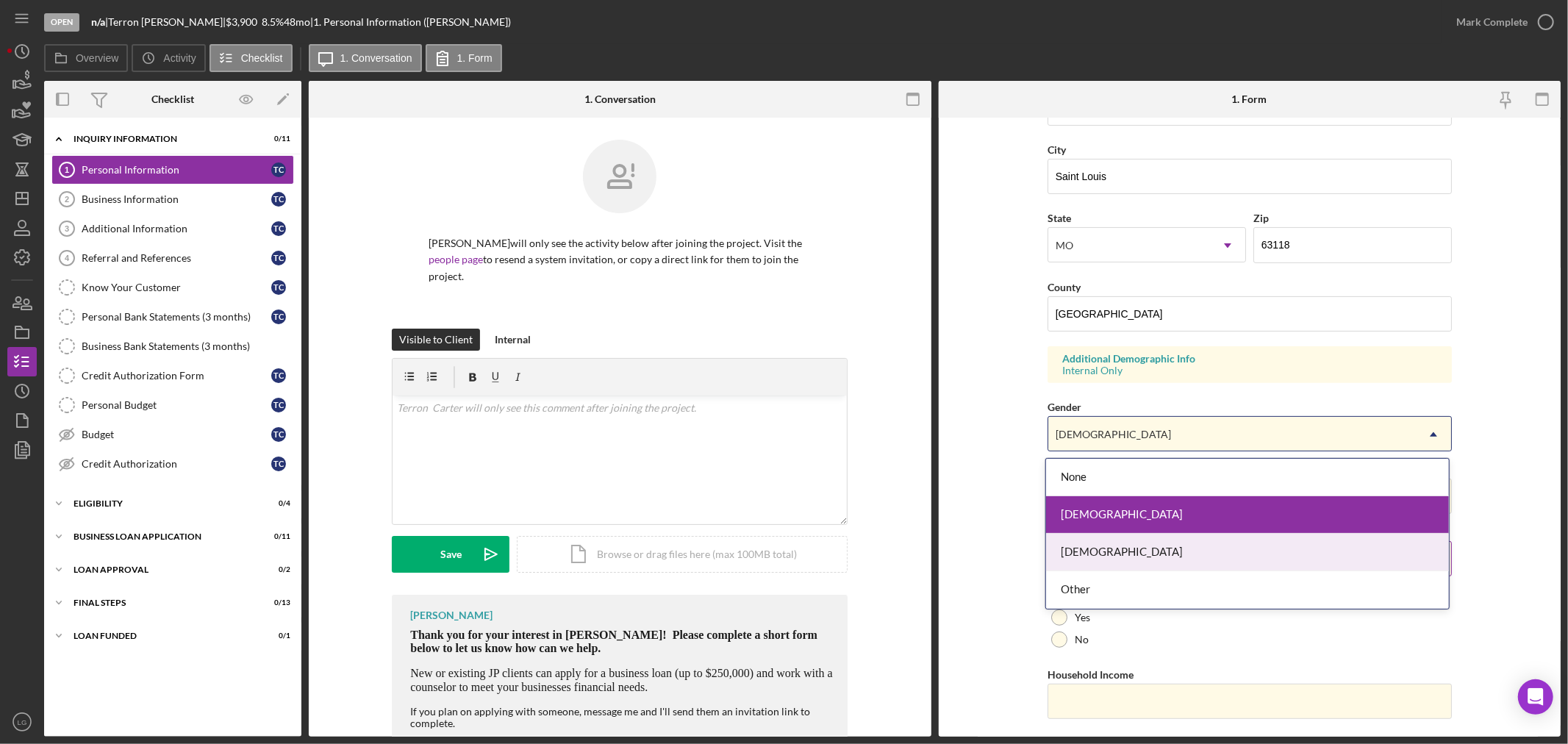
drag, startPoint x: 1087, startPoint y: 551, endPoint x: 1079, endPoint y: 552, distance: 8.1
click at [1081, 552] on div "Male" at bounding box center [1248, 552] width 403 height 37
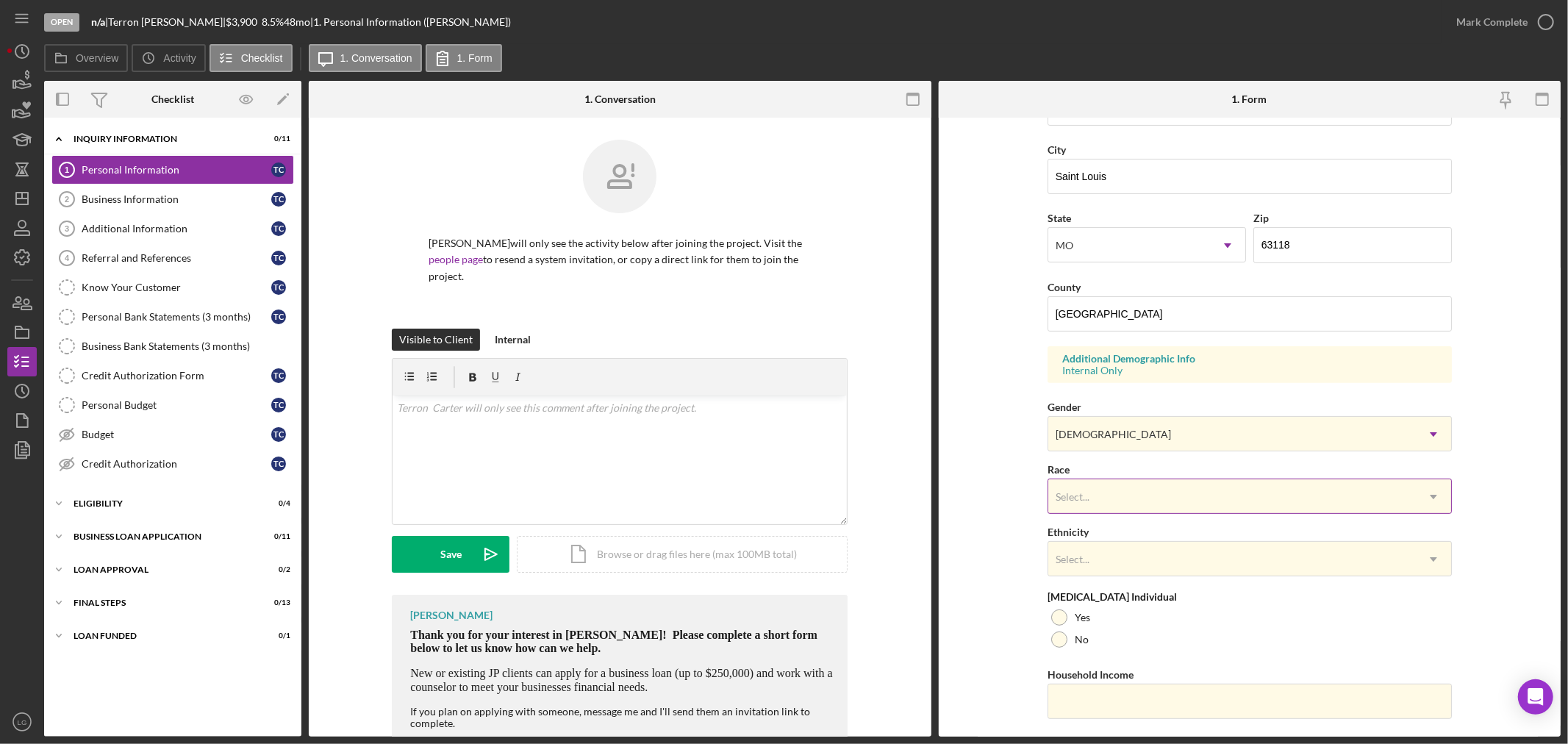
click at [1091, 504] on div "Select..." at bounding box center [1232, 497] width 368 height 34
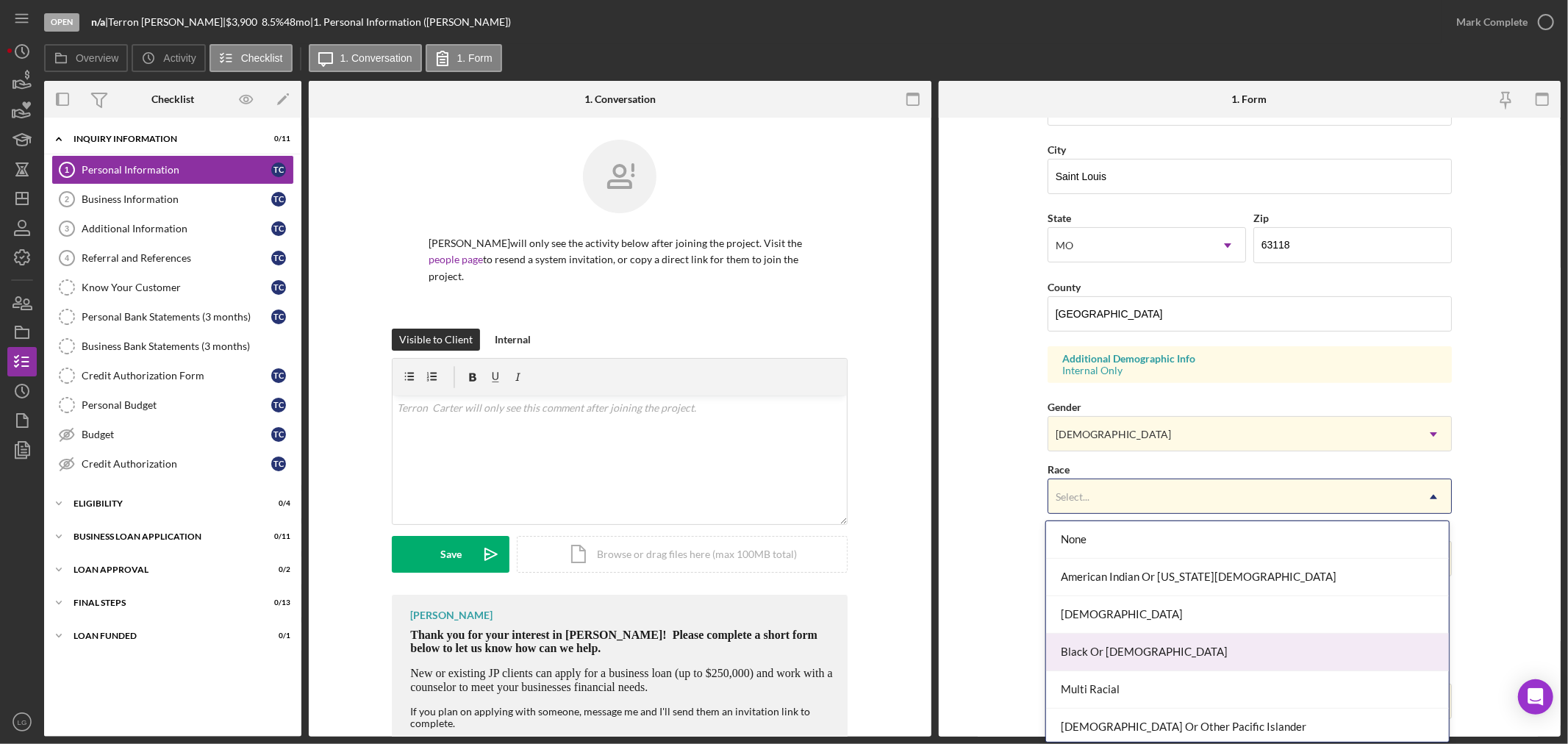
click at [1079, 659] on div "Black Or African American" at bounding box center [1248, 653] width 403 height 37
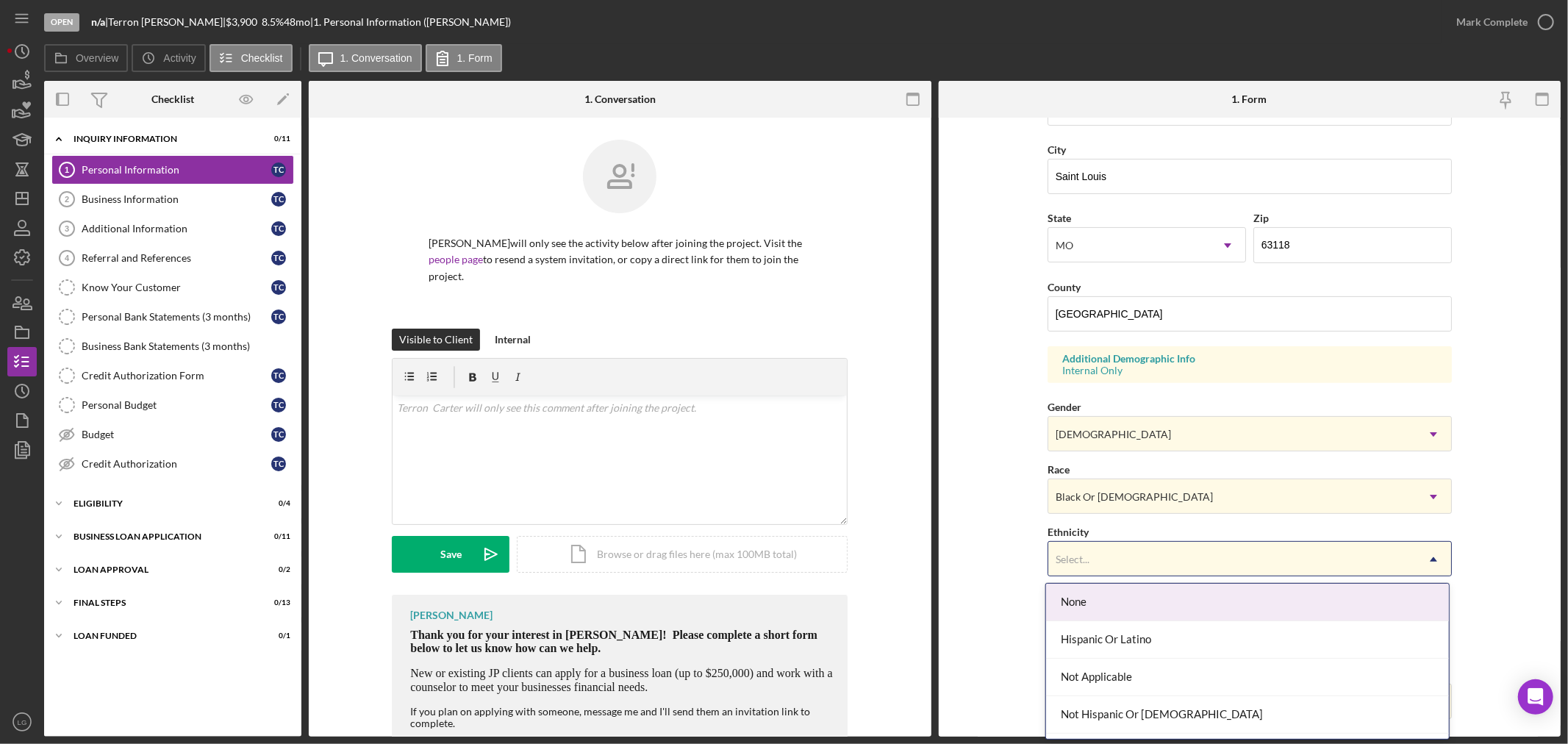
click at [1086, 552] on div "Select..." at bounding box center [1232, 560] width 368 height 34
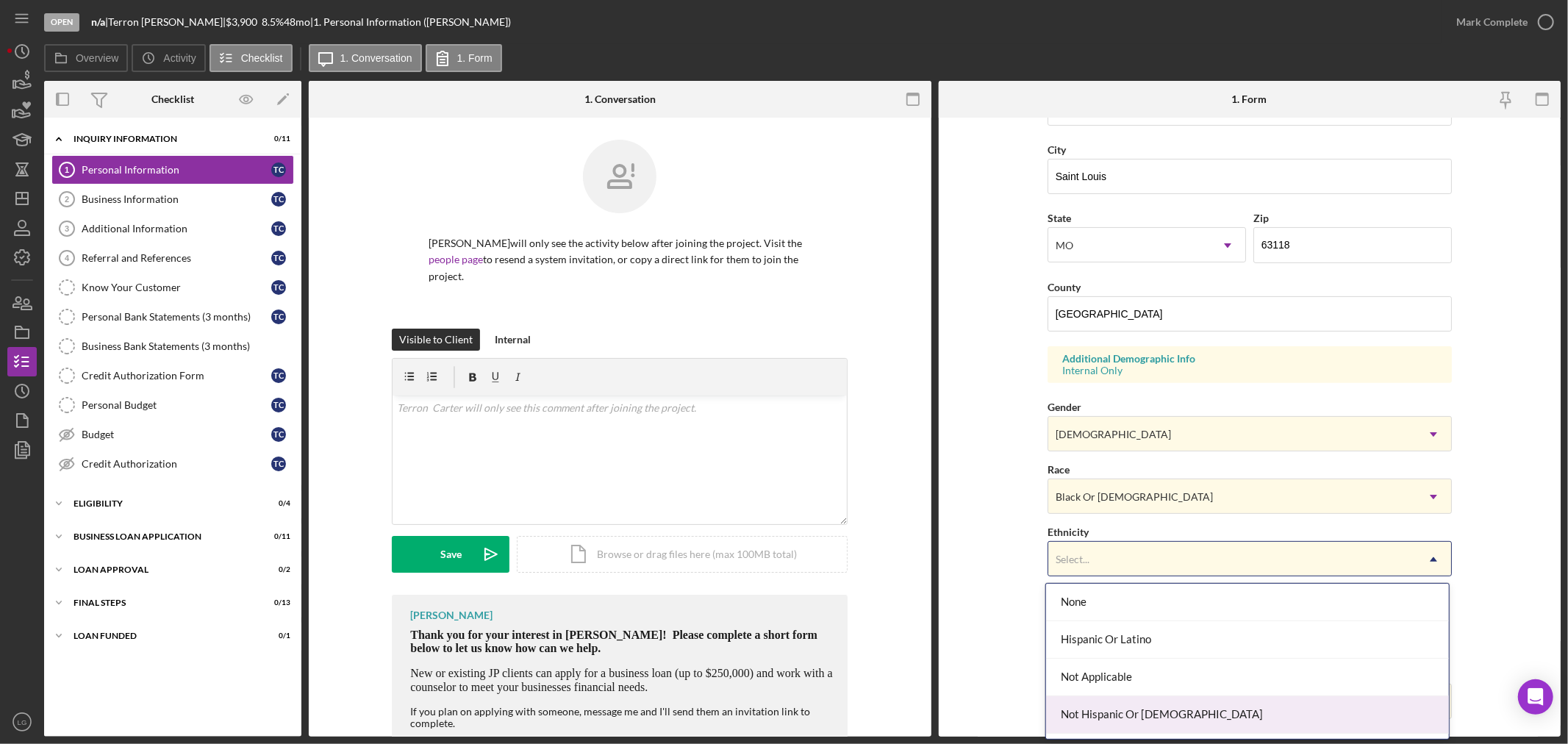
click at [1102, 714] on div "Not Hispanic Or Latino" at bounding box center [1248, 715] width 403 height 37
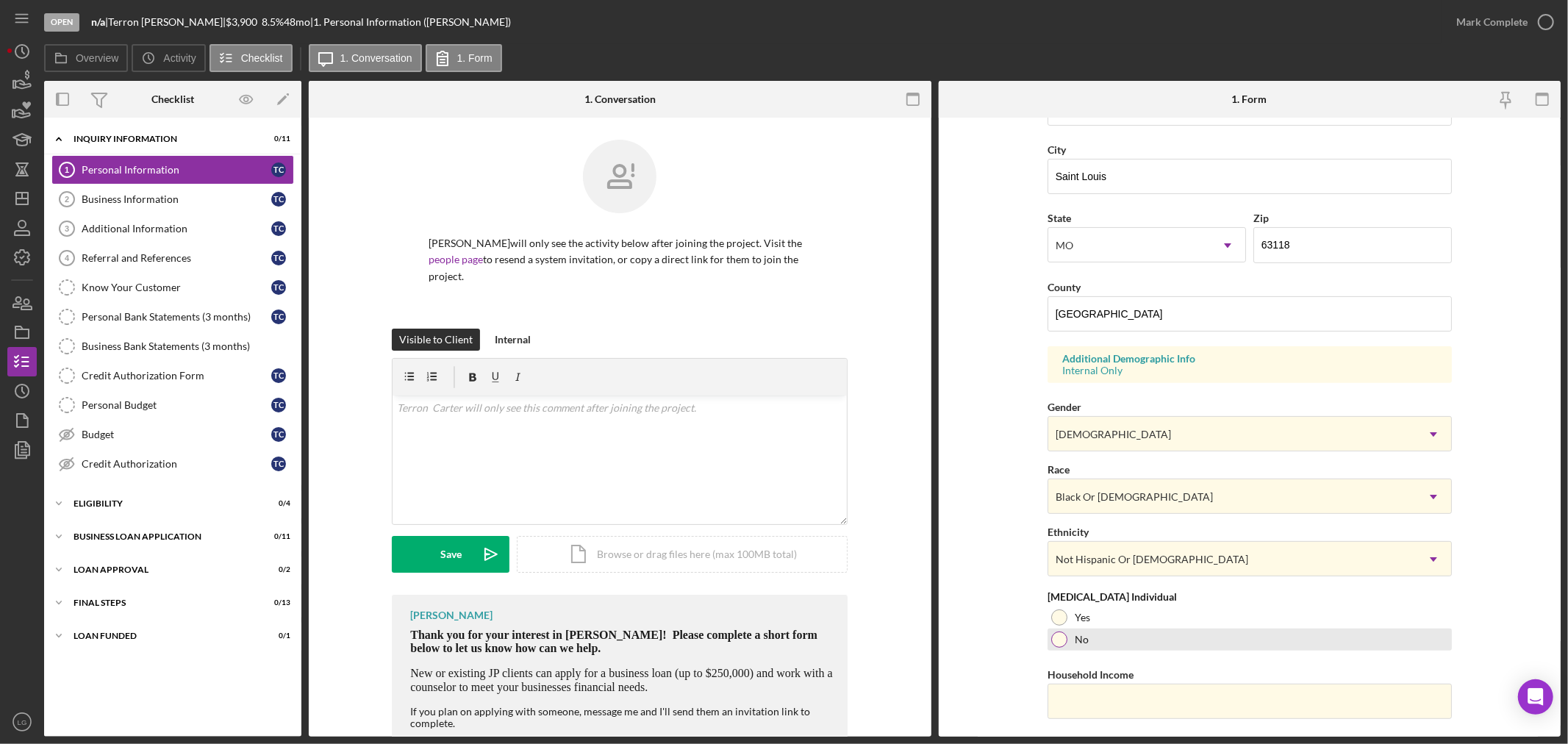
scroll to position [364, 0]
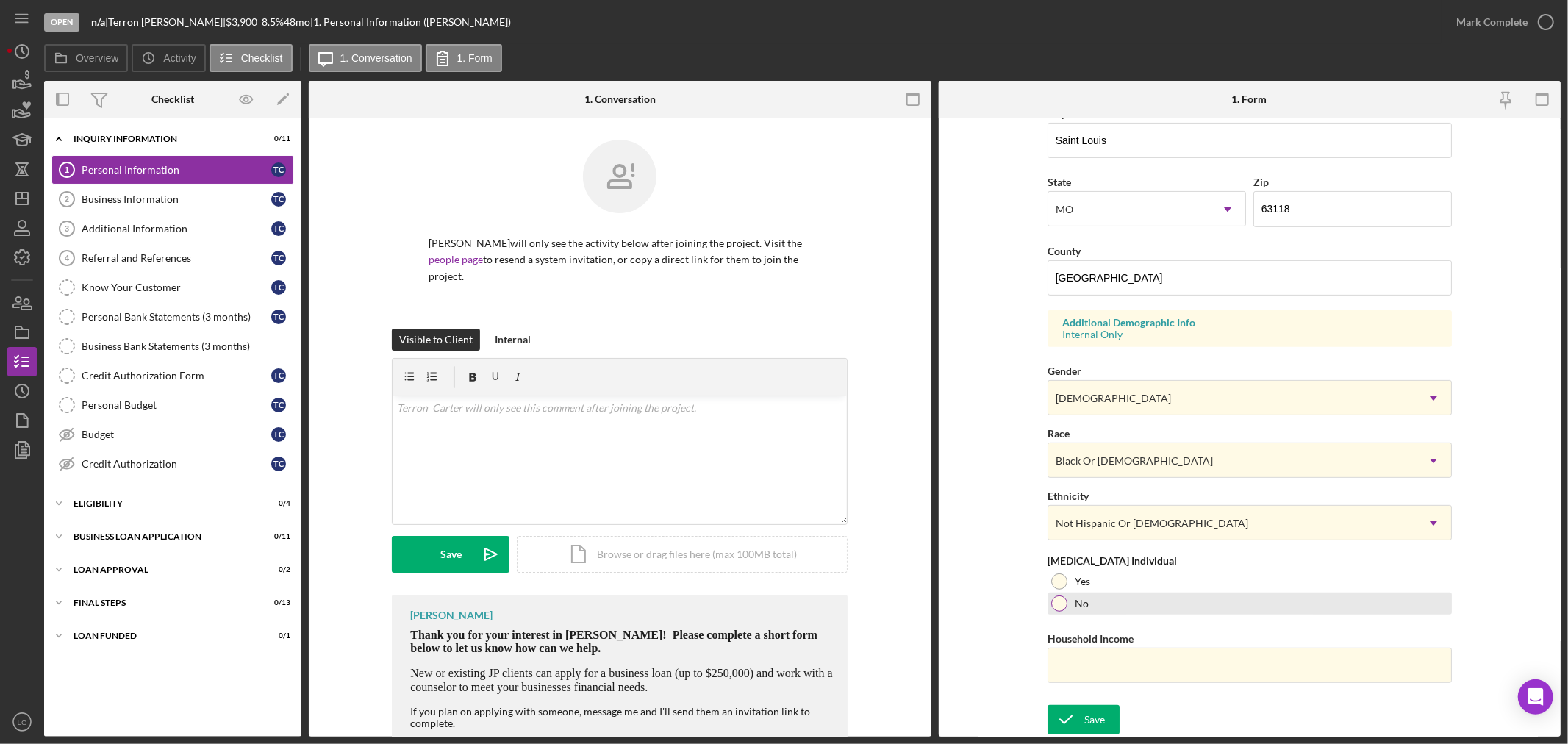
click at [1140, 605] on div "No" at bounding box center [1249, 604] width 404 height 22
click at [1129, 648] on input "Household Income" at bounding box center [1249, 665] width 404 height 36
click at [1078, 717] on icon "submit" at bounding box center [1066, 720] width 37 height 37
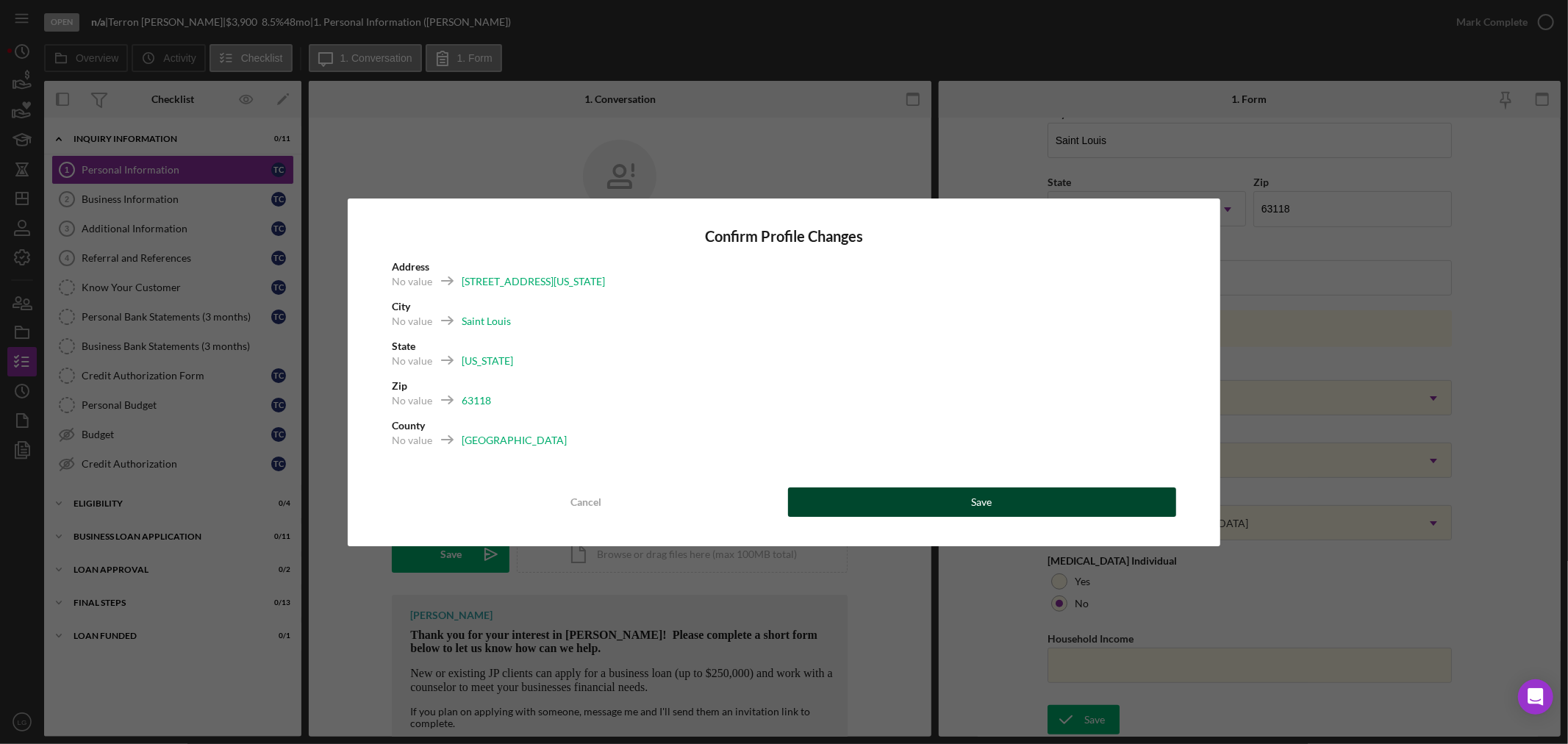
click at [1006, 504] on button "Save" at bounding box center [983, 502] width 388 height 29
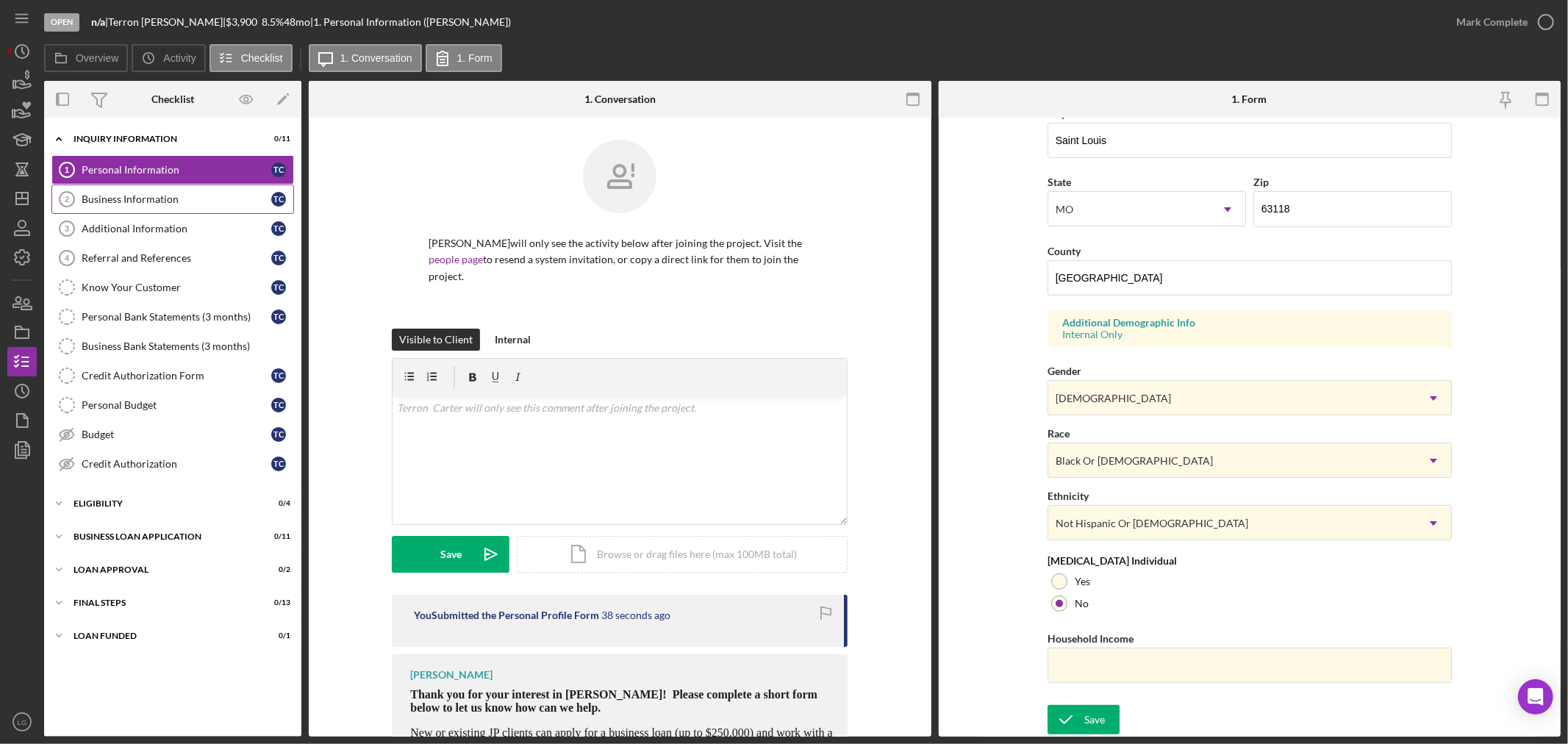
click at [132, 193] on div "Business Information" at bounding box center [176, 199] width 190 height 12
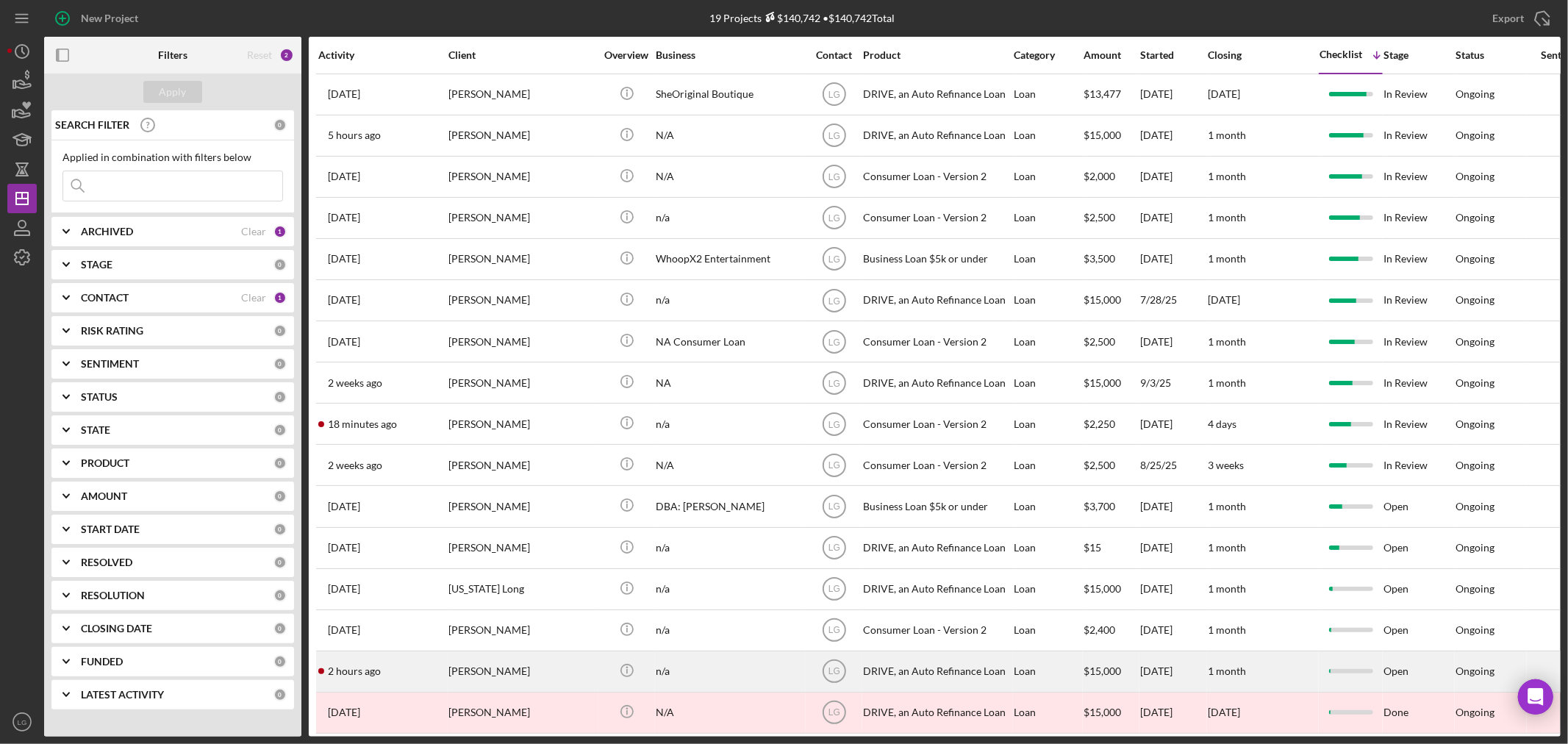
click at [489, 677] on div "[PERSON_NAME]" at bounding box center [521, 672] width 147 height 39
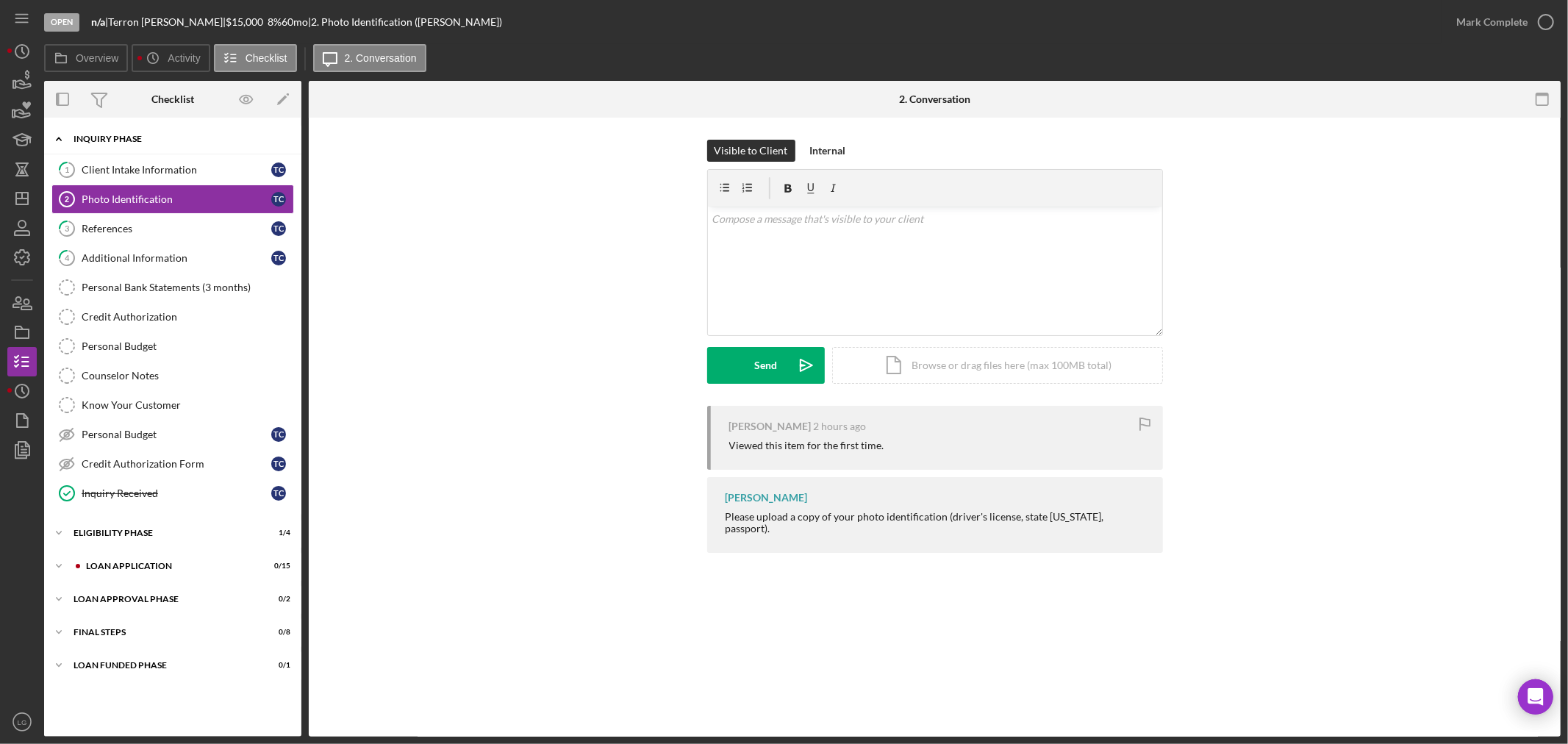
click at [101, 135] on div "Inquiry Phase" at bounding box center [178, 139] width 209 height 9
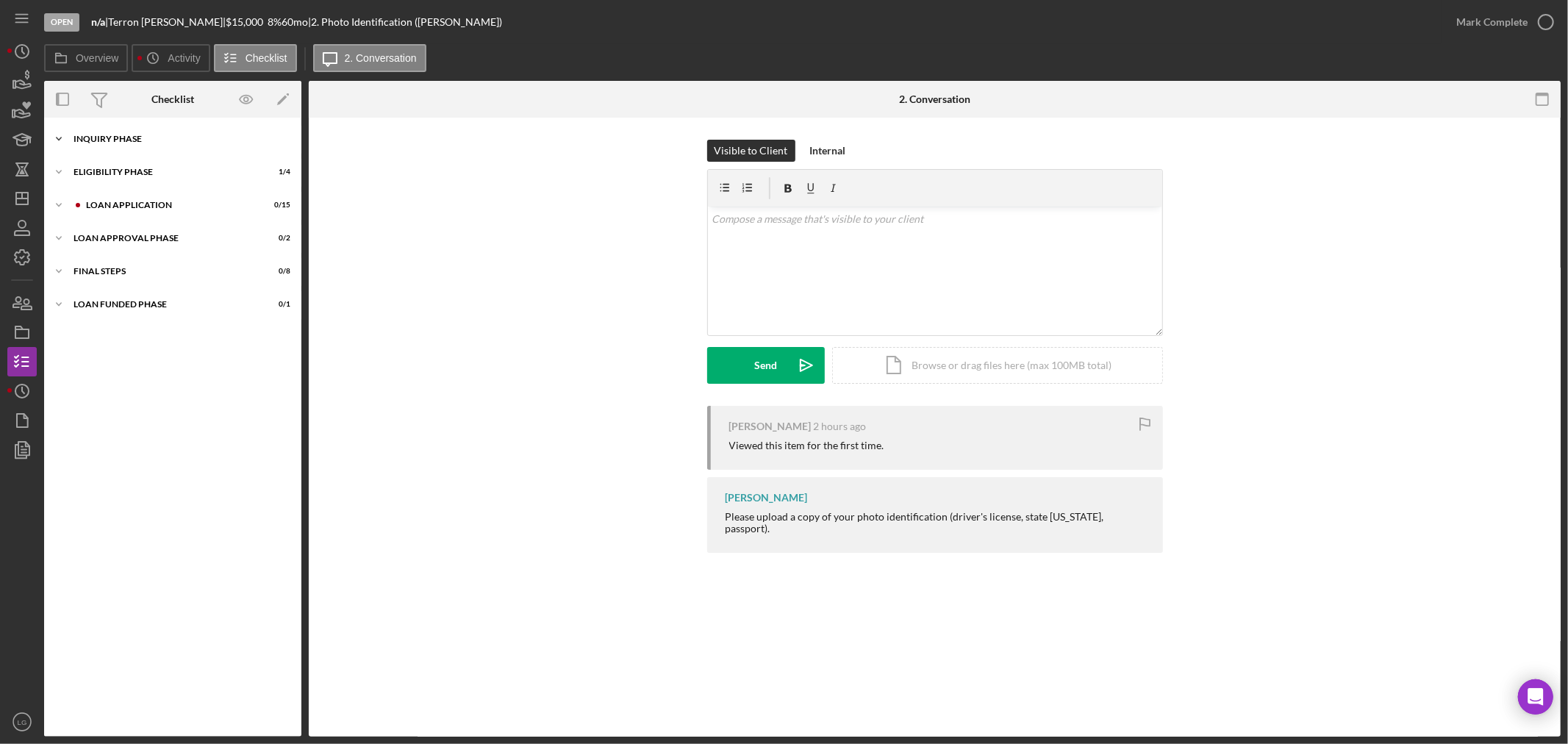
click at [107, 133] on div "Icon/Expander Inquiry Phase 1 / 12" at bounding box center [173, 139] width 257 height 29
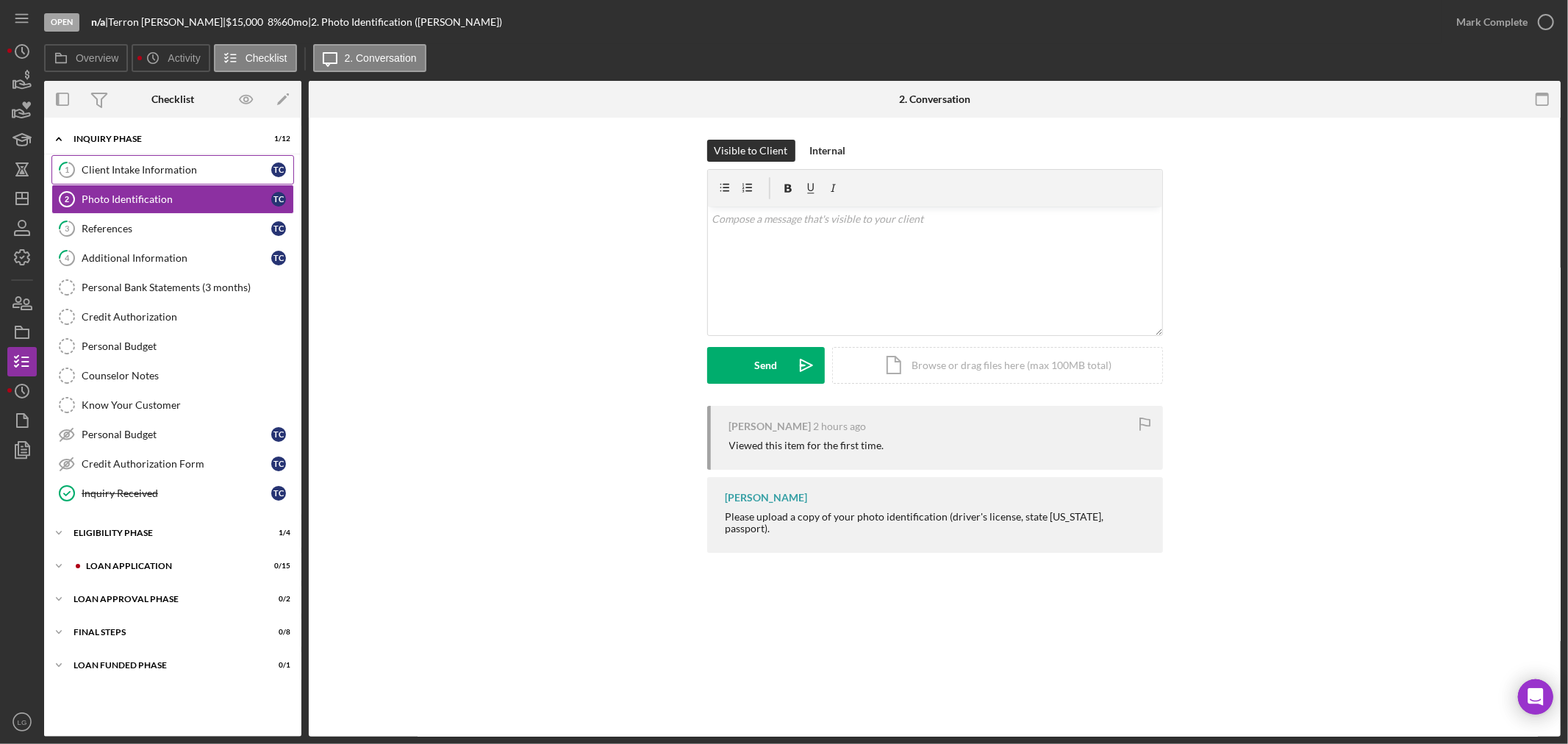
click at [114, 163] on link "1 Client Intake Information T C" at bounding box center [173, 169] width 242 height 29
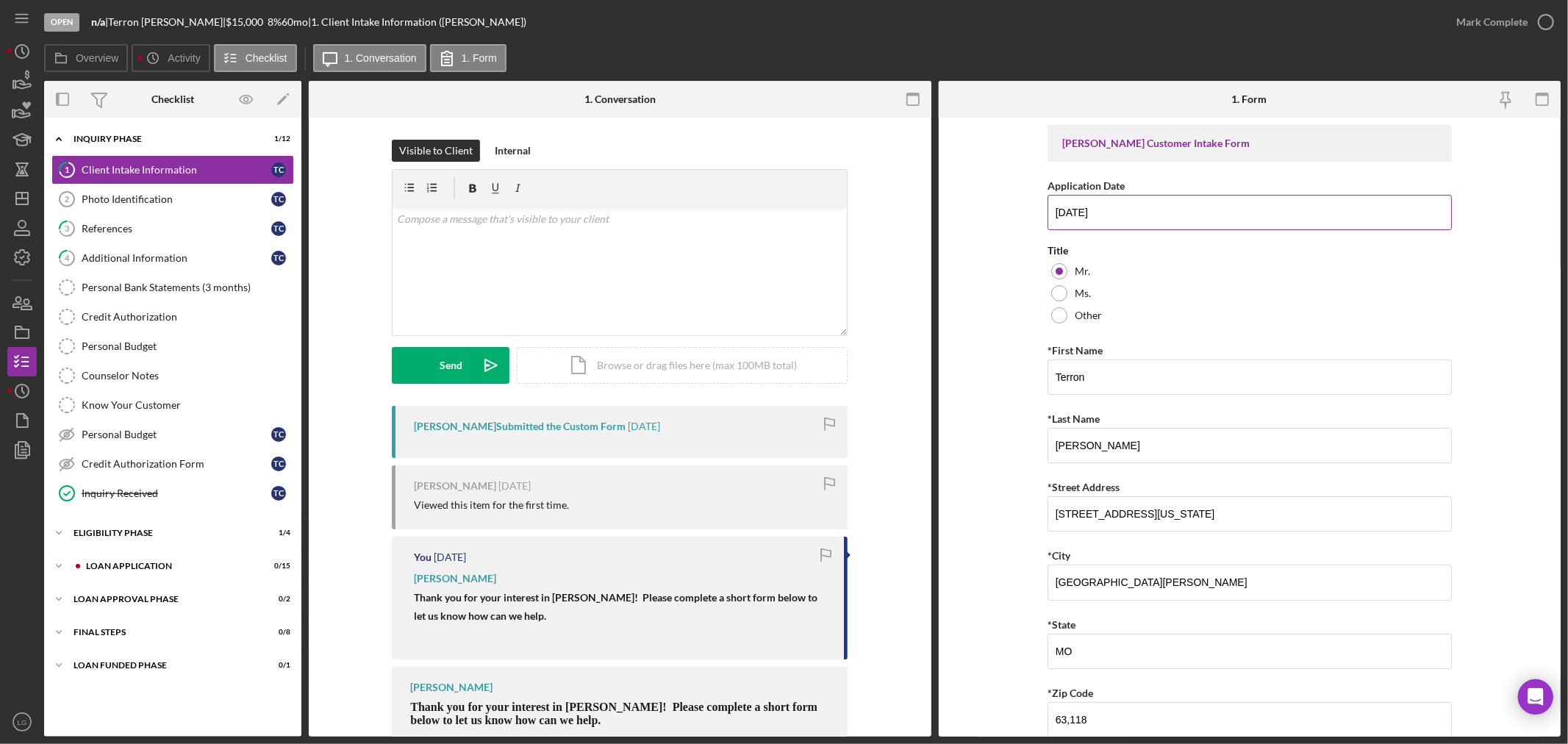
click at [1228, 213] on input "[DATE]" at bounding box center [1249, 213] width 404 height 36
click at [166, 575] on div "Icon/Expander Loan Application 0 / 15" at bounding box center [173, 565] width 257 height 29
click at [135, 592] on link "5 Personal Income (last 30 days) T C" at bounding box center [173, 597] width 242 height 29
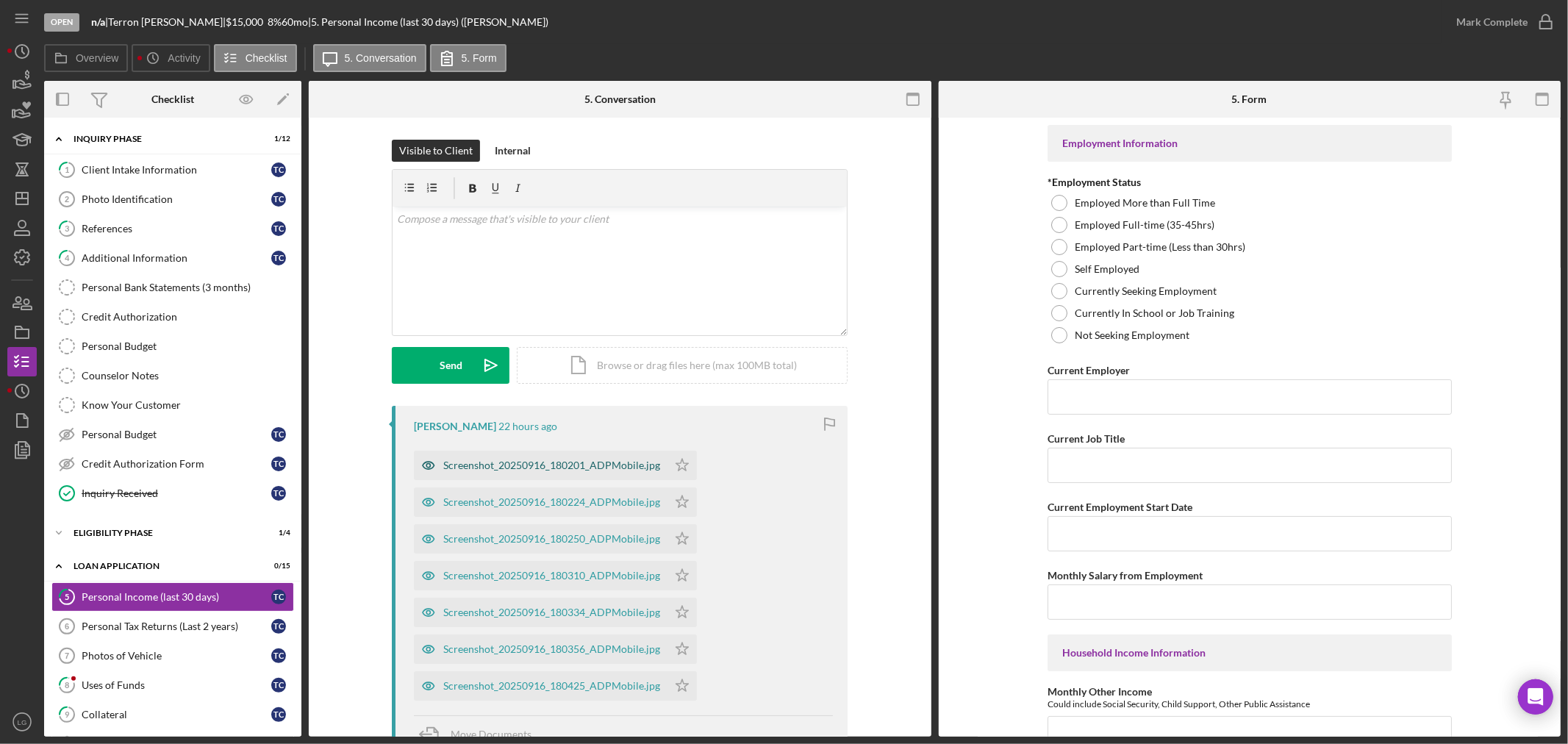
click at [555, 454] on div "Screenshot_20250916_180201_ADPMobile.jpg" at bounding box center [541, 465] width 254 height 29
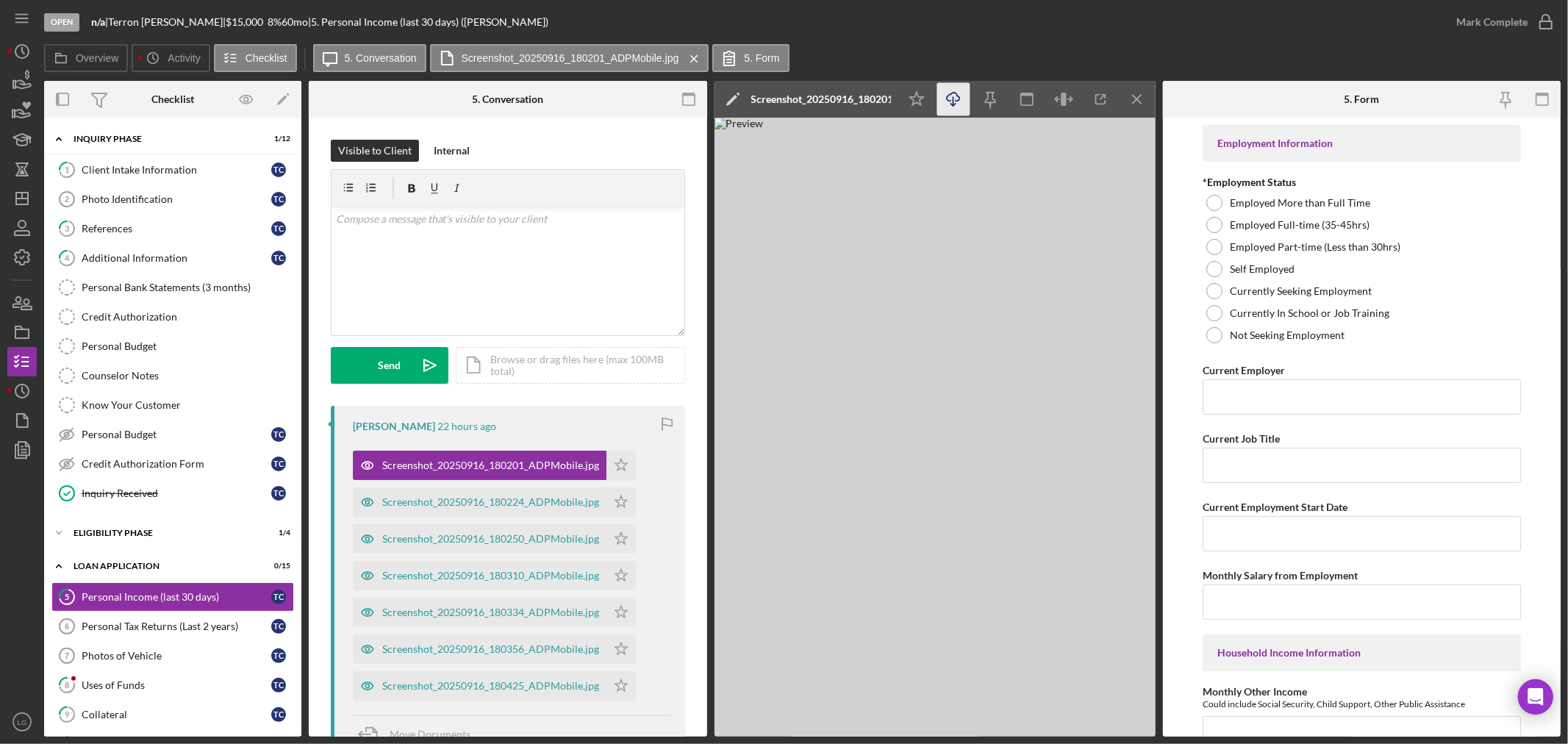
click at [963, 114] on icon "Icon/Download" at bounding box center [954, 100] width 33 height 33
click at [130, 179] on link "1 Client Intake Information T C" at bounding box center [173, 169] width 242 height 29
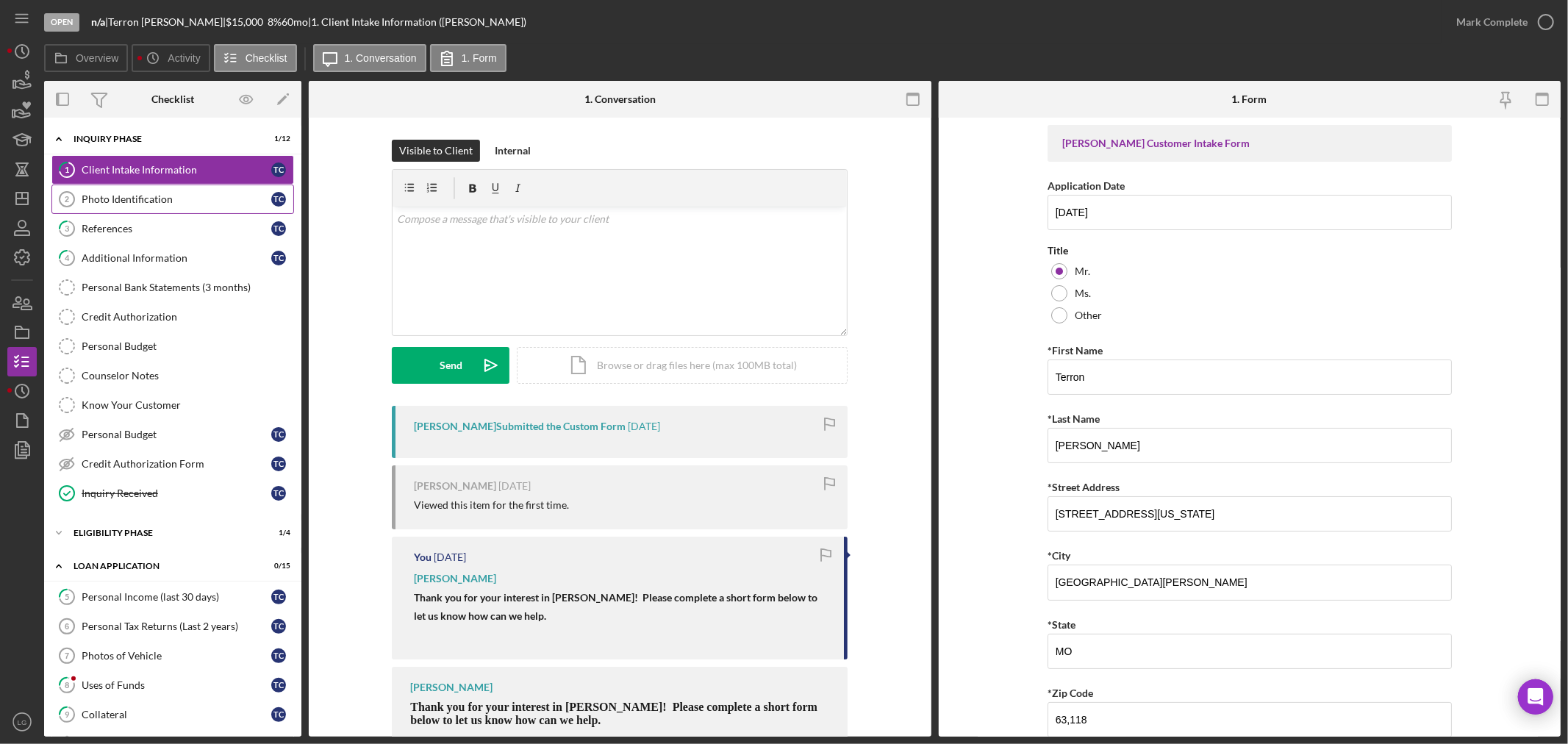
click at [168, 193] on div "Photo Identification" at bounding box center [176, 199] width 190 height 12
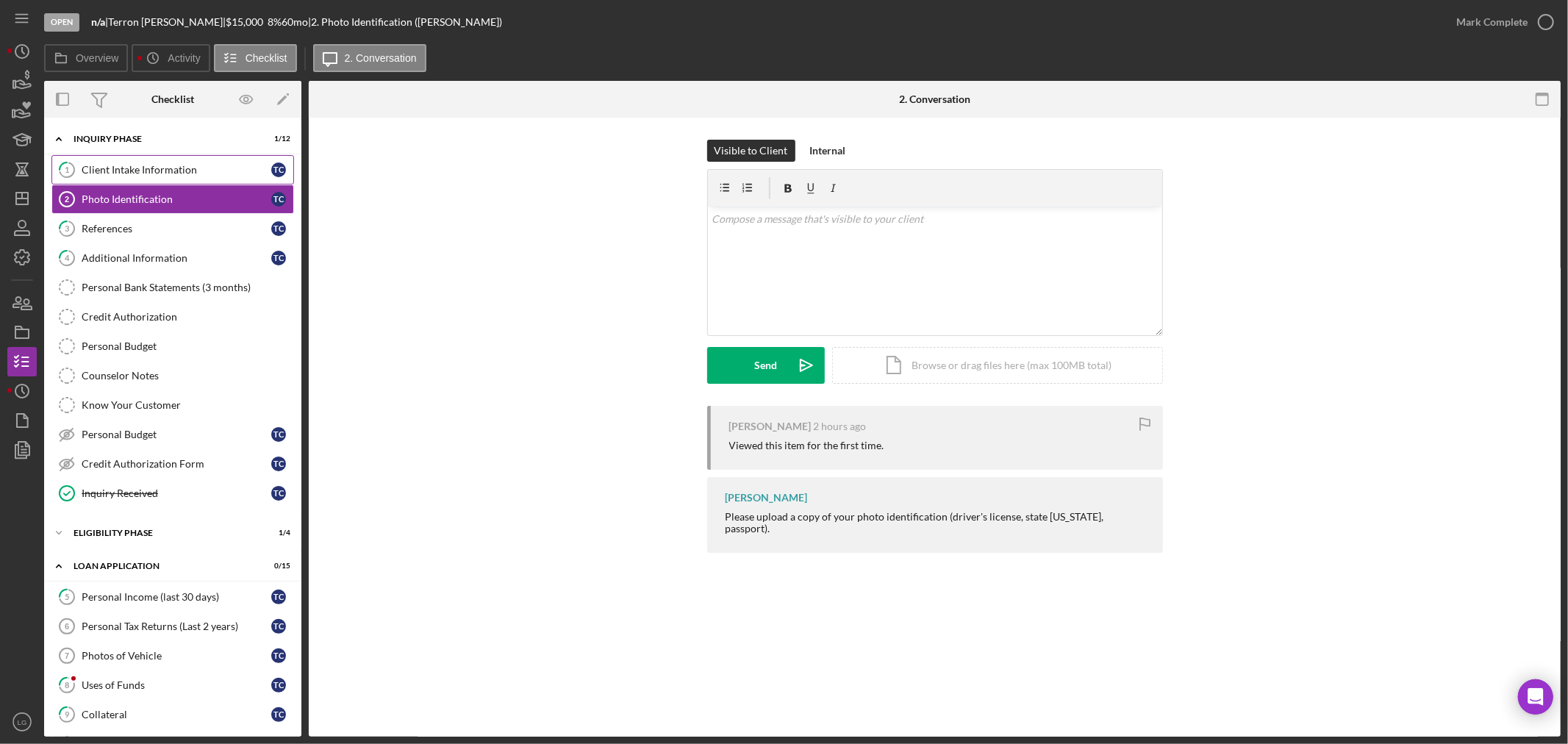
click at [170, 159] on link "1 Client Intake Information T C" at bounding box center [173, 169] width 242 height 29
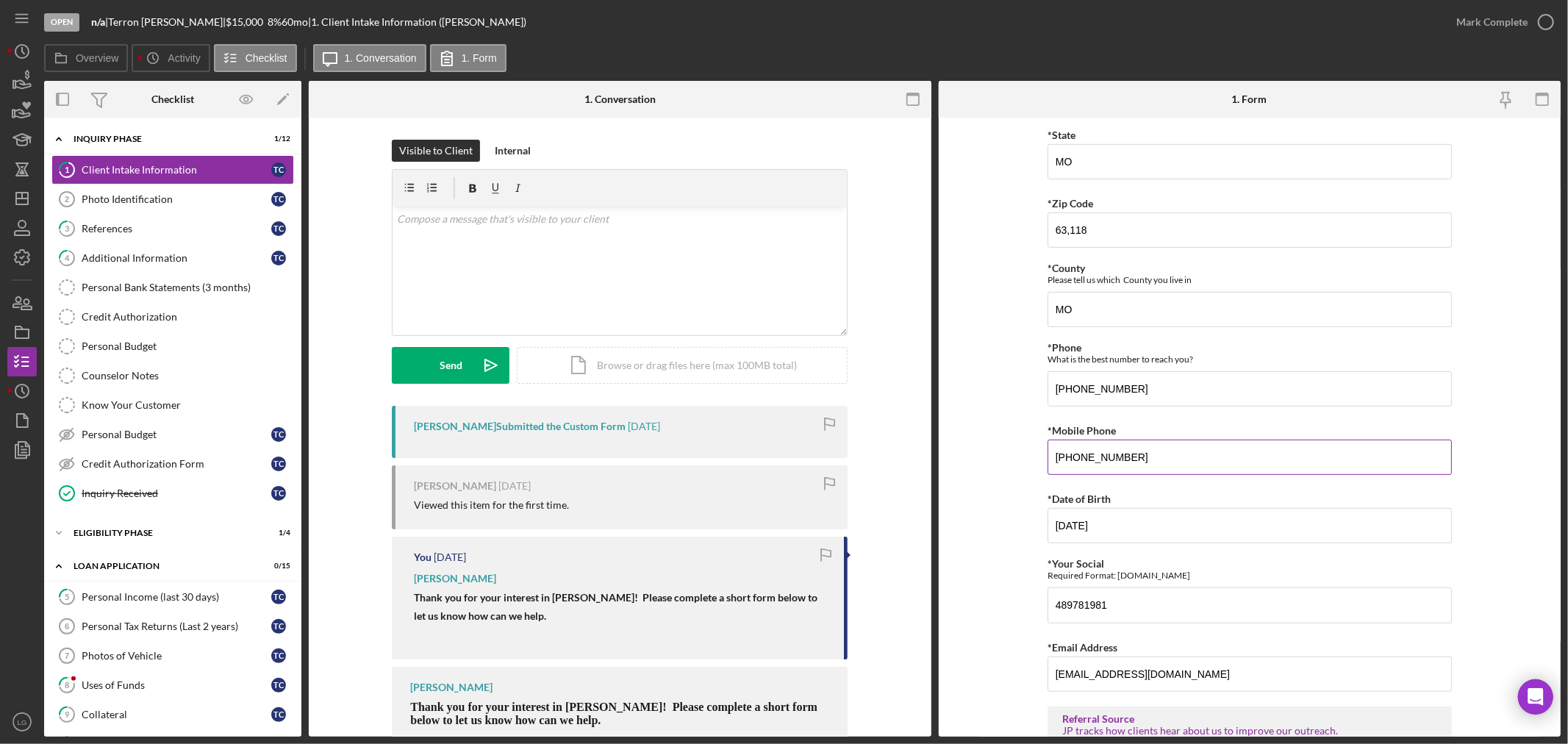
scroll to position [245, 0]
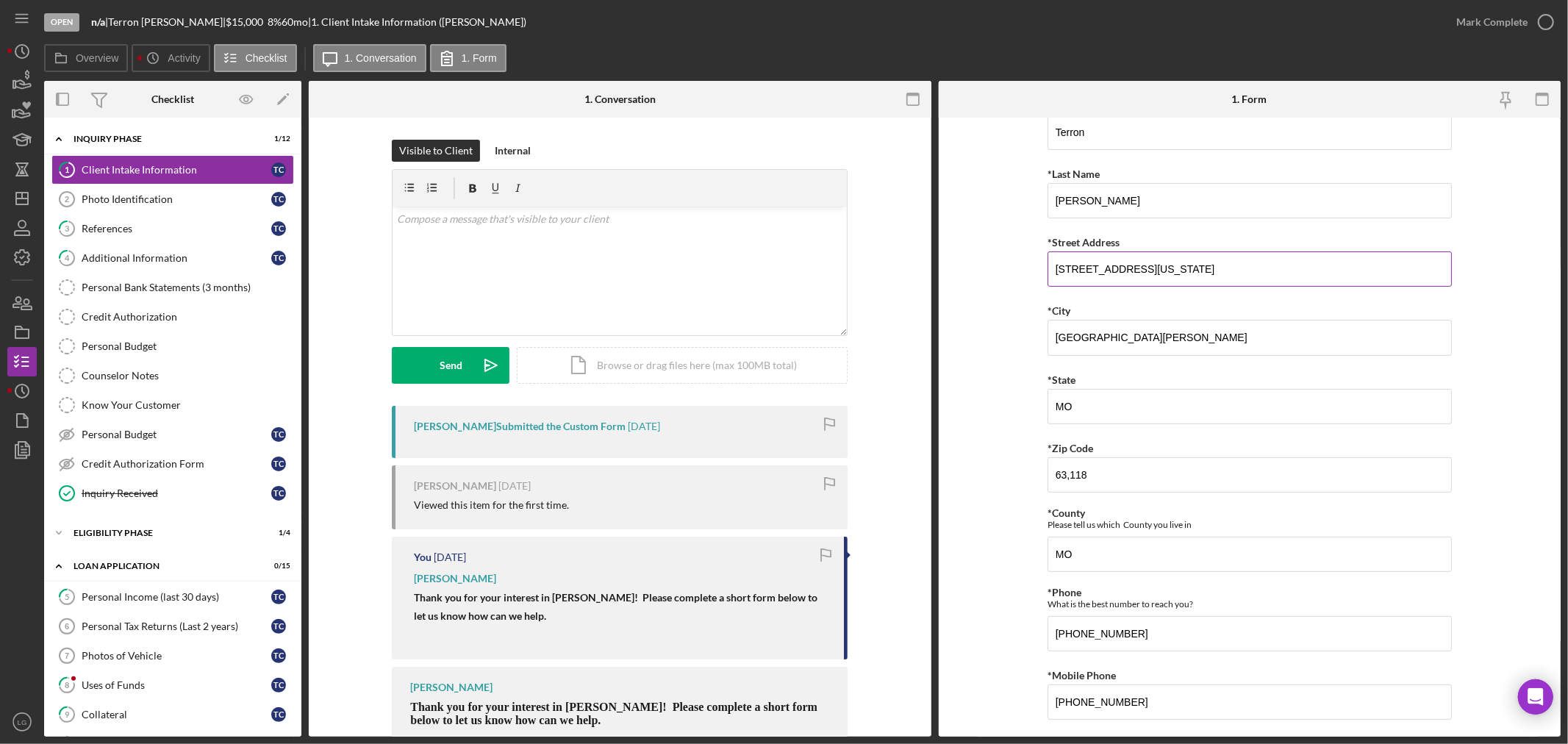
click at [1147, 277] on input "[STREET_ADDRESS][US_STATE]" at bounding box center [1249, 269] width 404 height 36
